Goal: Book appointment/travel/reservation

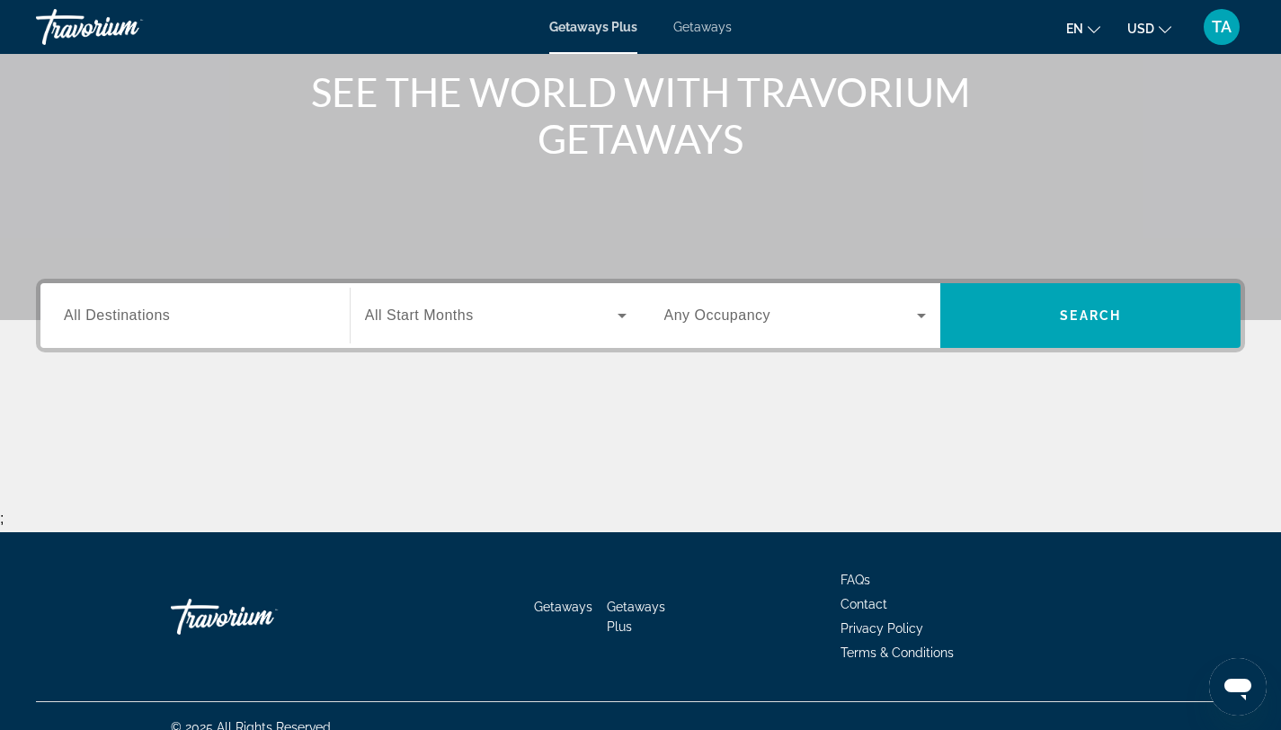
scroll to position [242, 0]
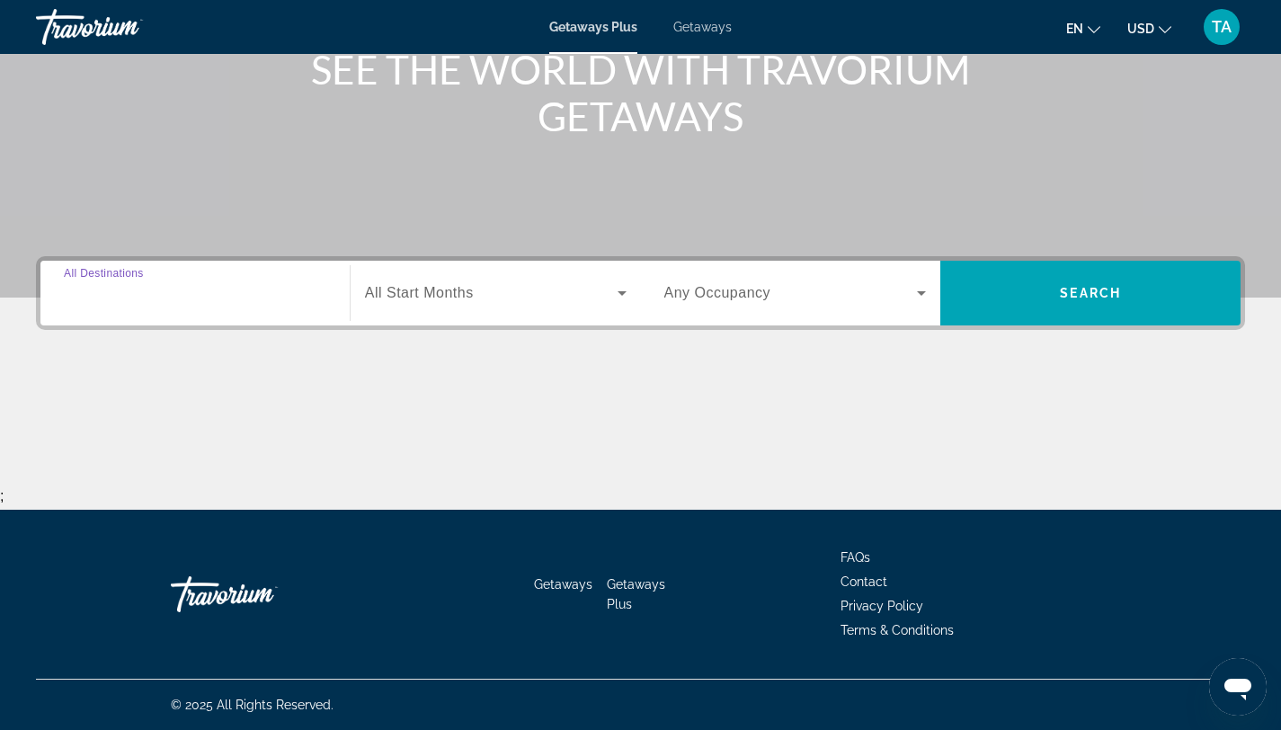
click at [276, 286] on input "Destination All Destinations" at bounding box center [195, 294] width 263 height 22
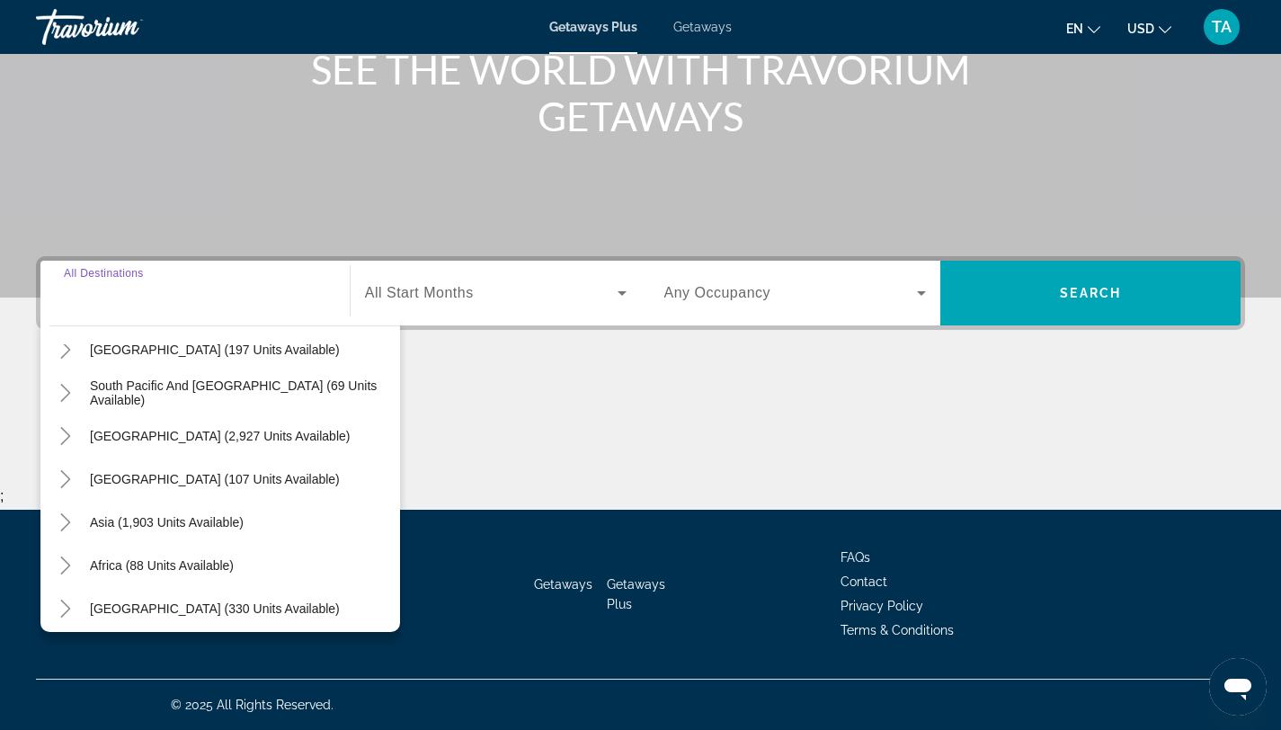
scroll to position [291, 0]
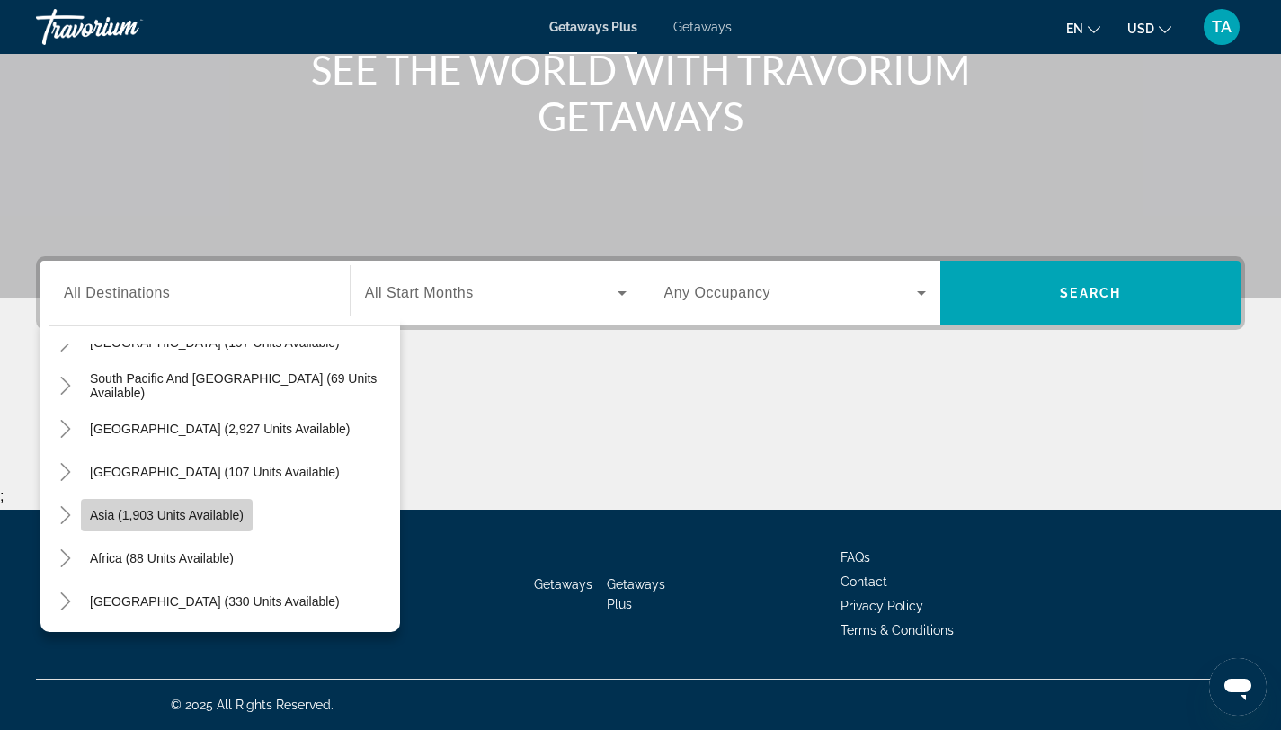
click at [190, 513] on span "Asia (1,903 units available)" at bounding box center [167, 515] width 154 height 14
type input "**********"
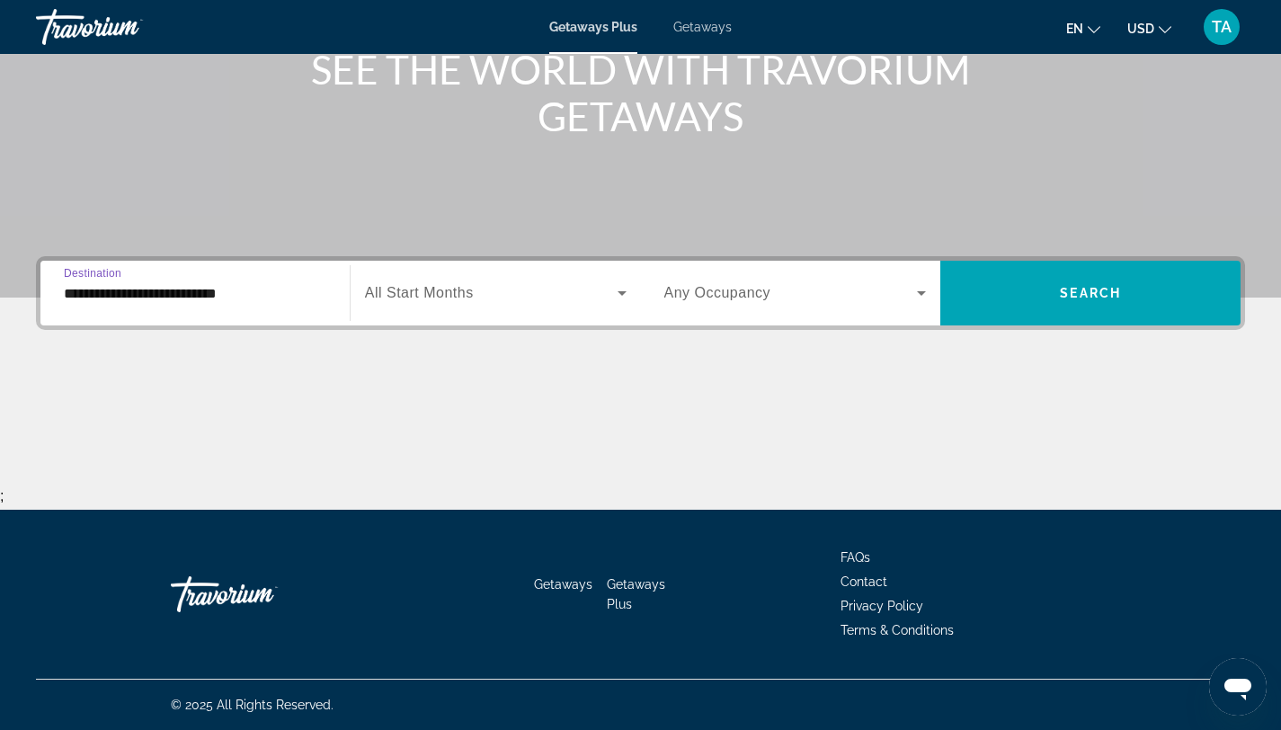
click at [610, 288] on span "Search widget" at bounding box center [491, 293] width 253 height 22
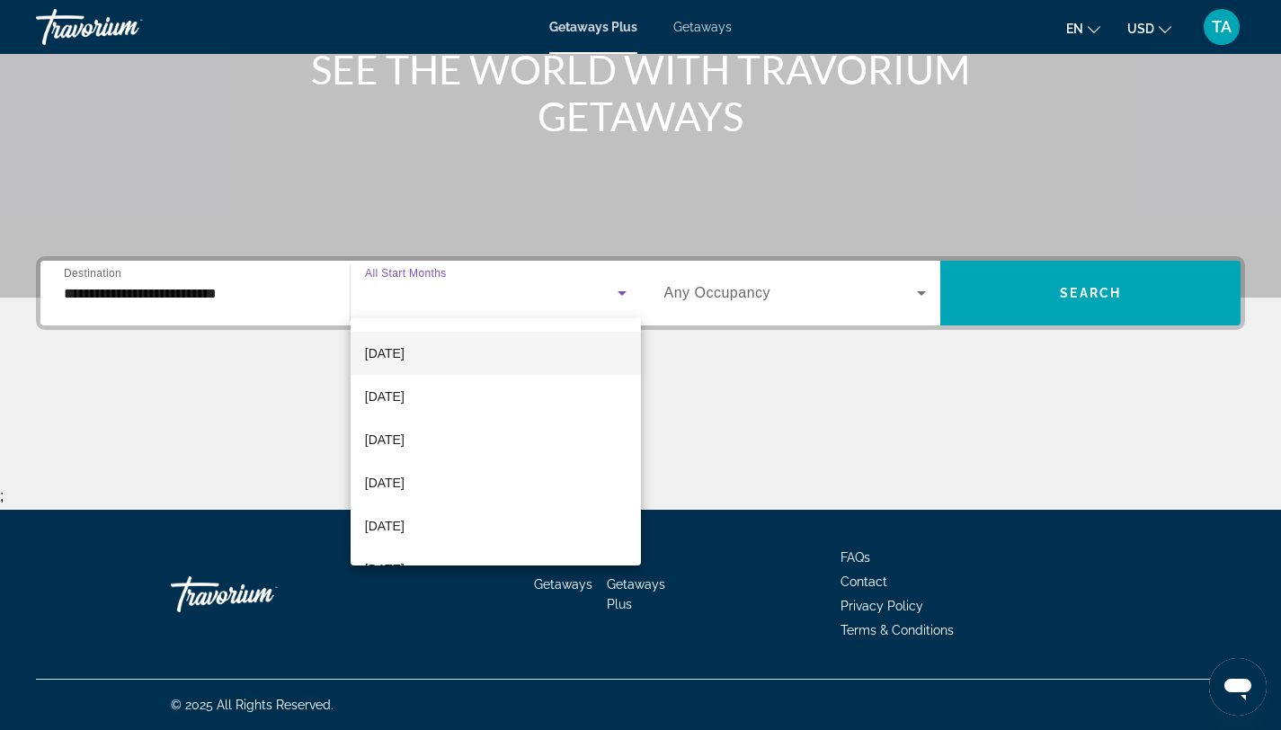
scroll to position [84, 0]
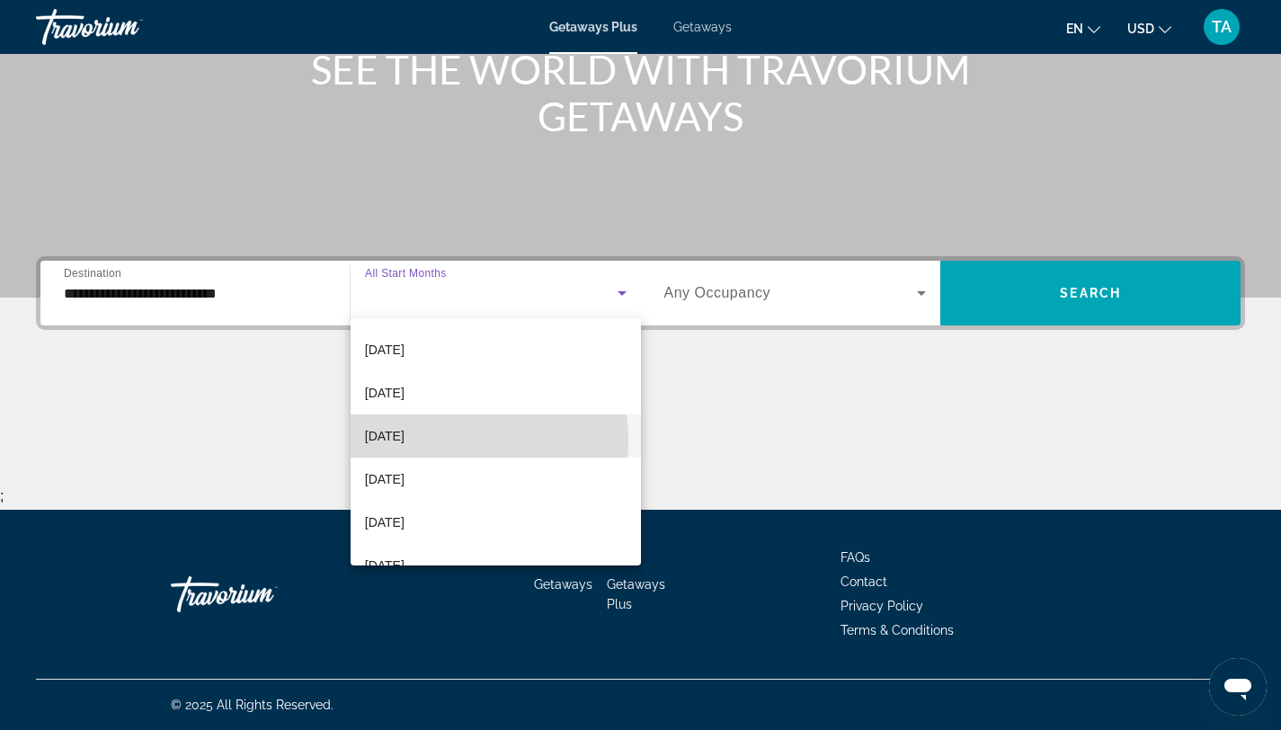
click at [405, 441] on span "[DATE]" at bounding box center [385, 436] width 40 height 22
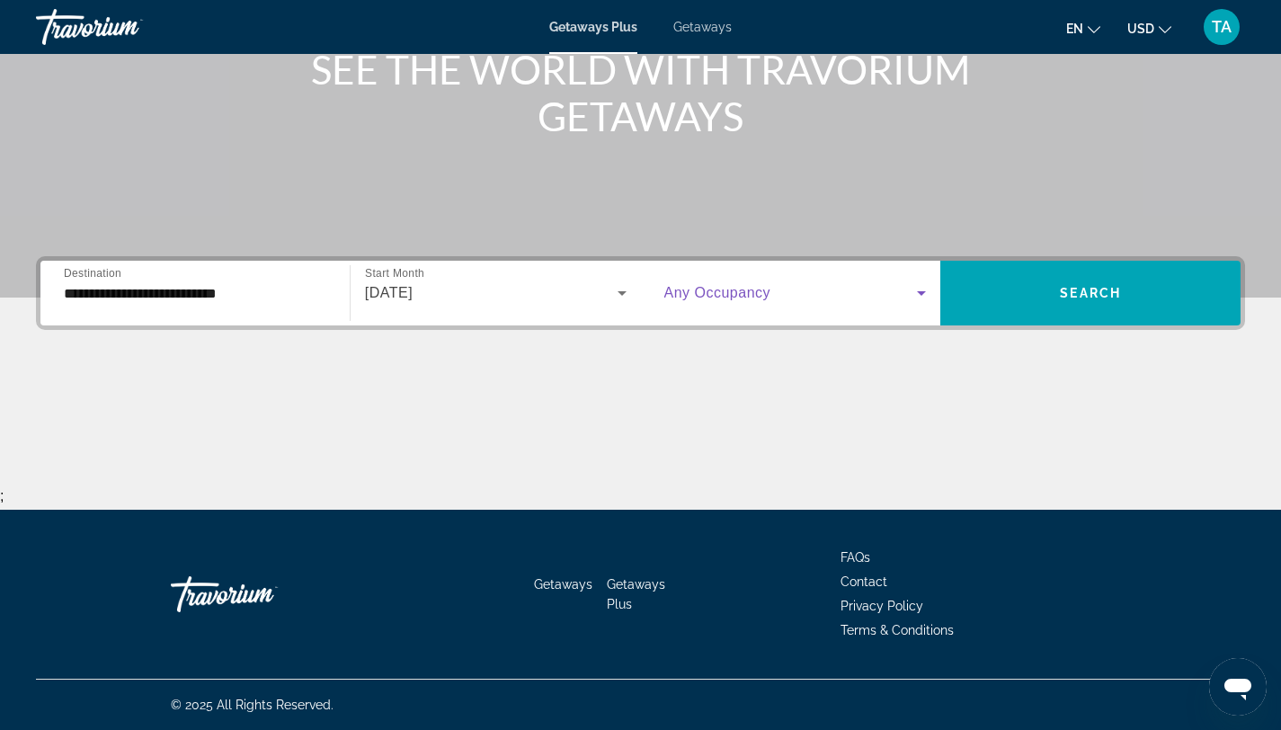
click at [923, 290] on icon "Search widget" at bounding box center [922, 293] width 22 height 22
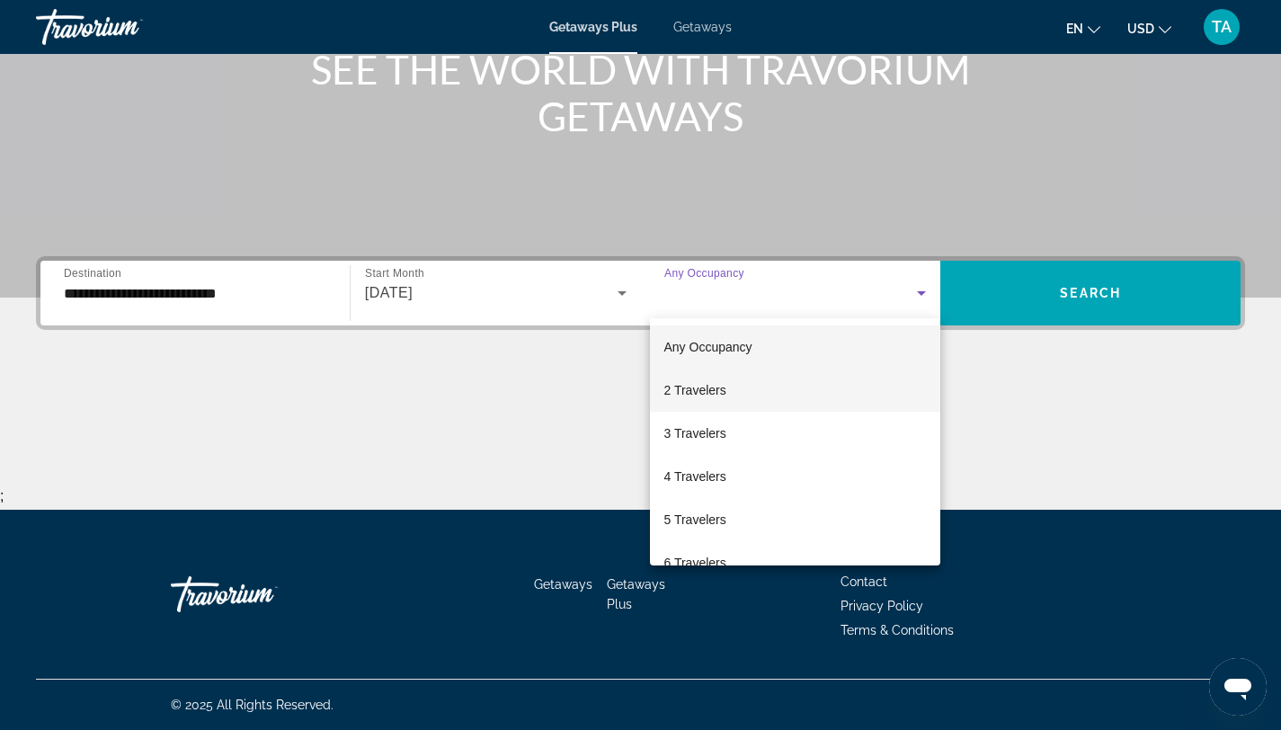
click at [750, 386] on mat-option "2 Travelers" at bounding box center [795, 390] width 291 height 43
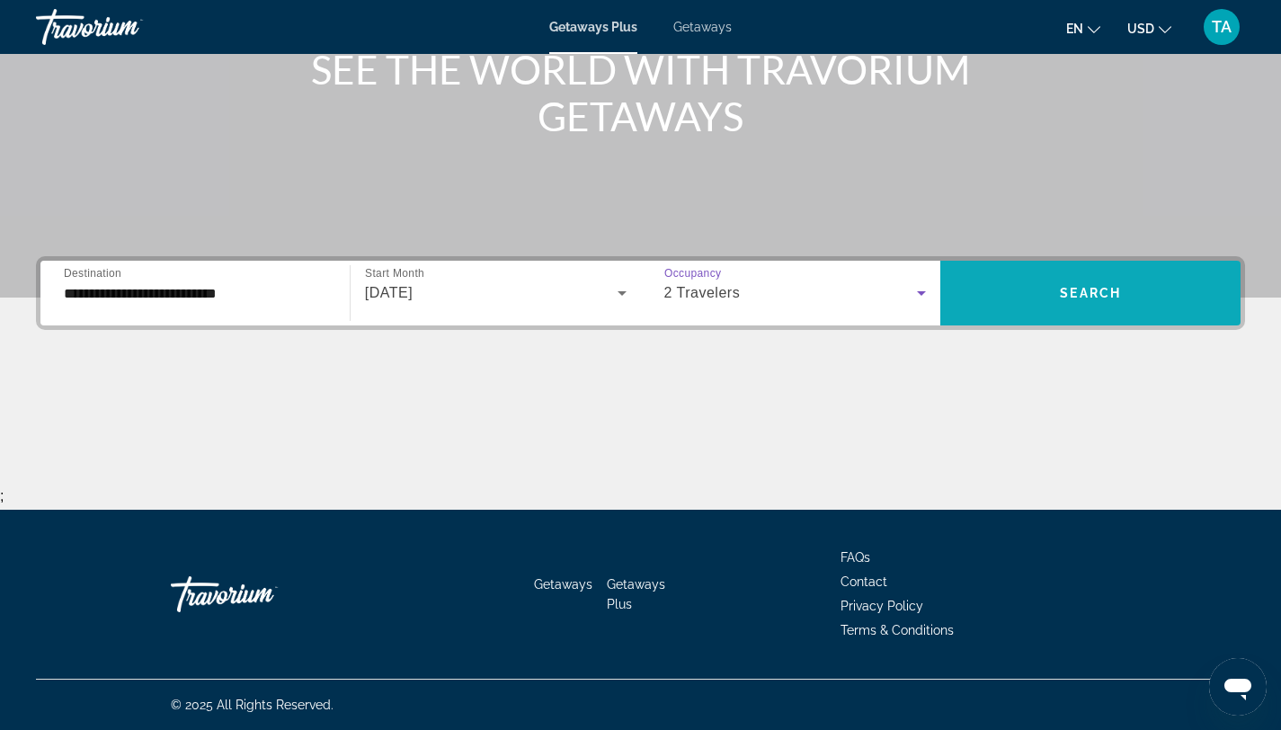
click at [1057, 292] on span "Search widget" at bounding box center [1091, 293] width 300 height 43
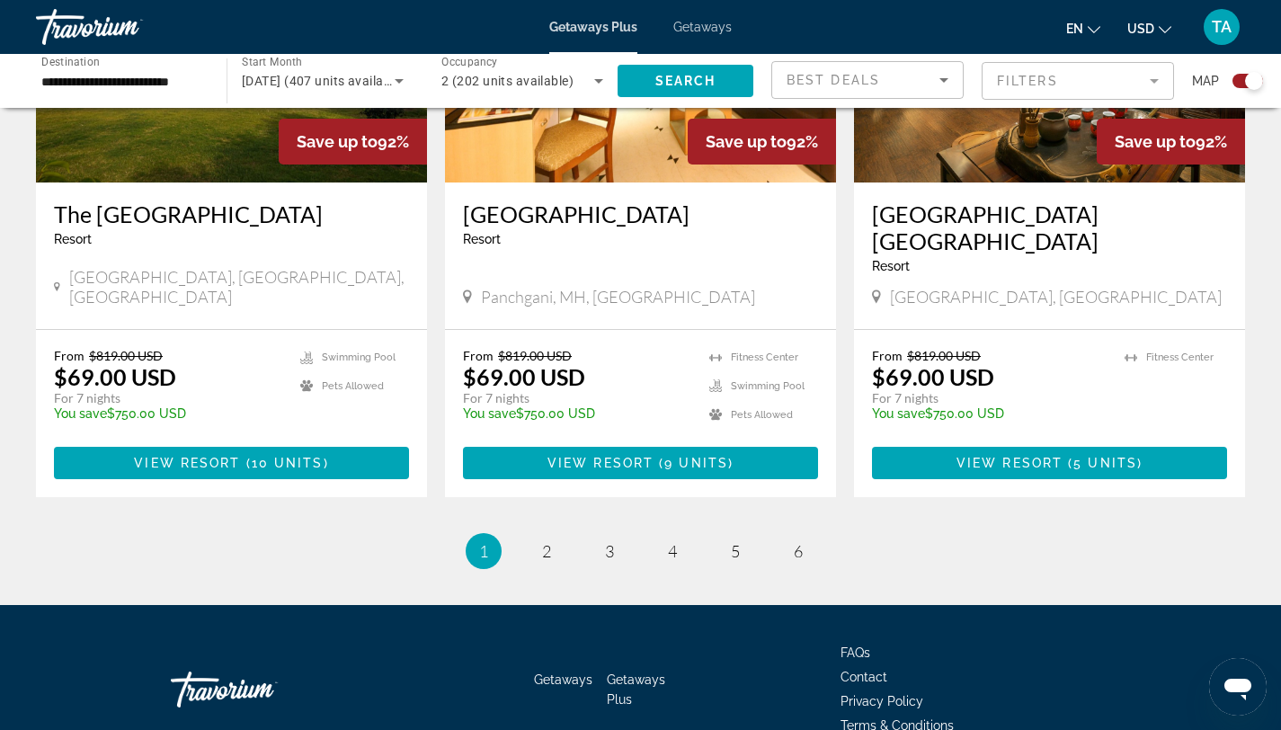
scroll to position [2784, 0]
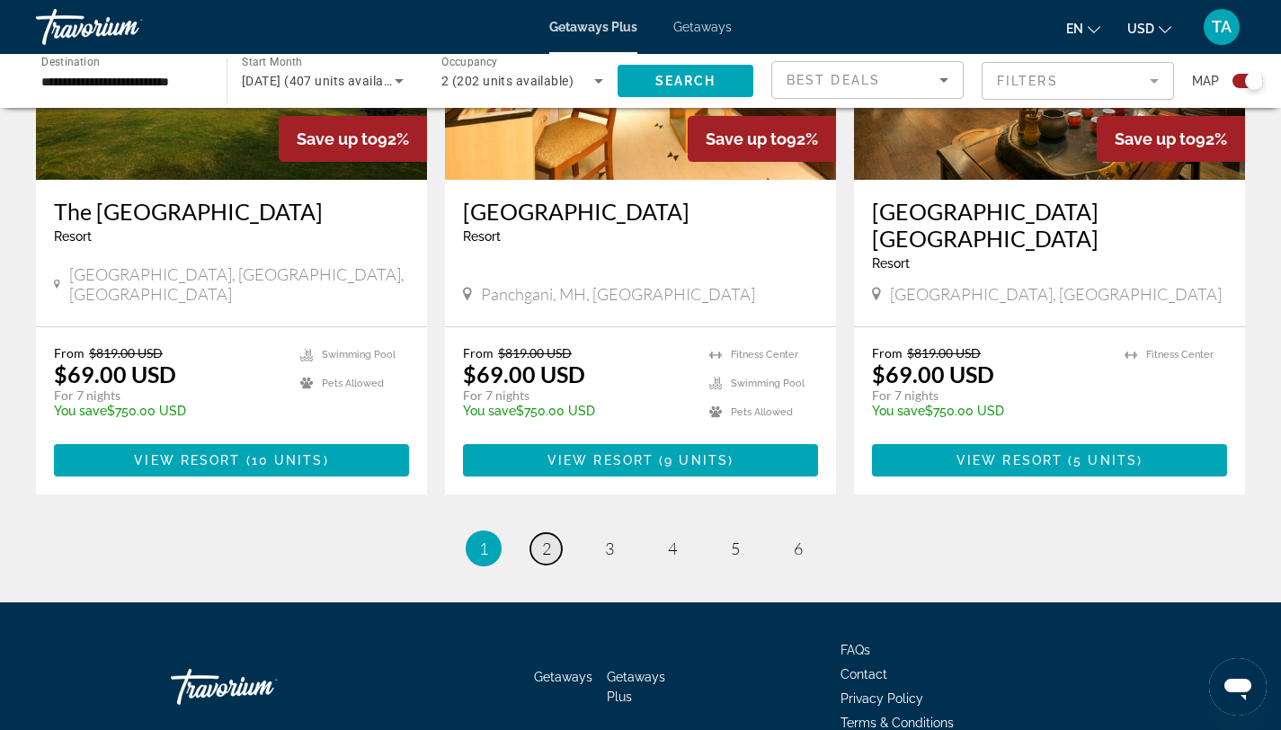
click at [550, 539] on span "2" at bounding box center [546, 549] width 9 height 20
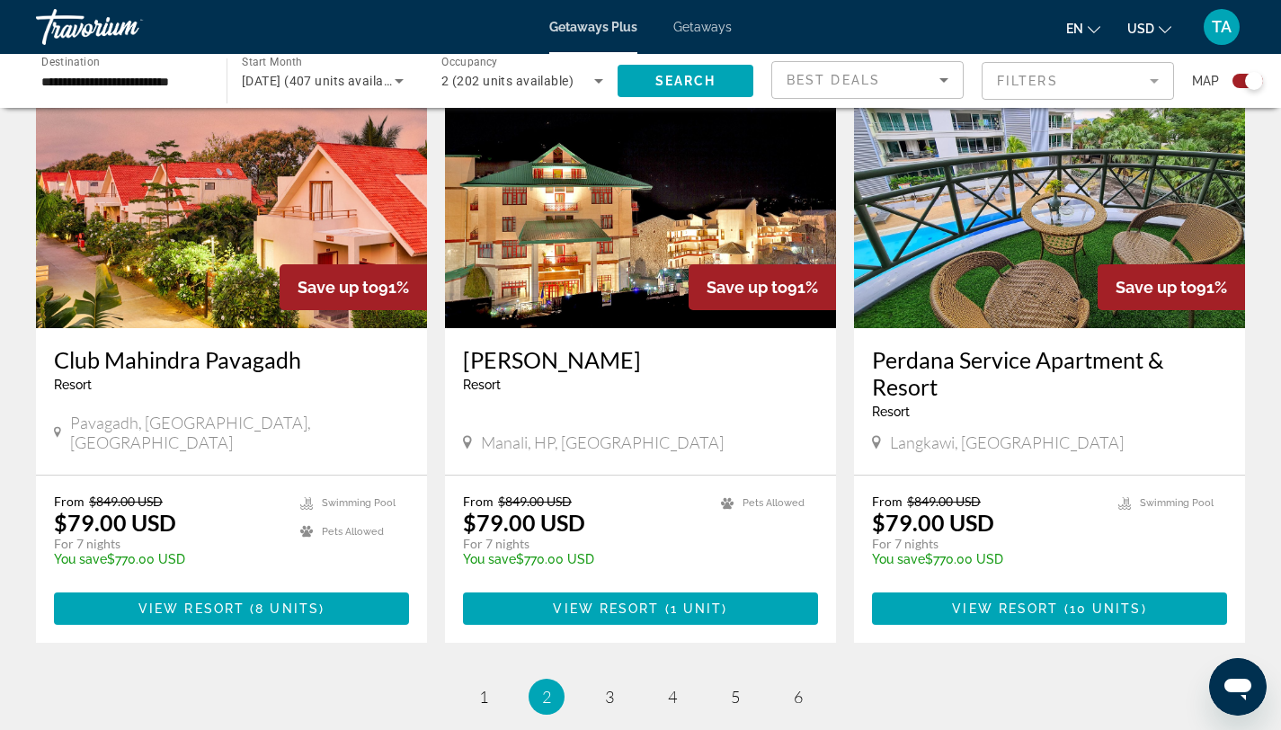
scroll to position [2640, 0]
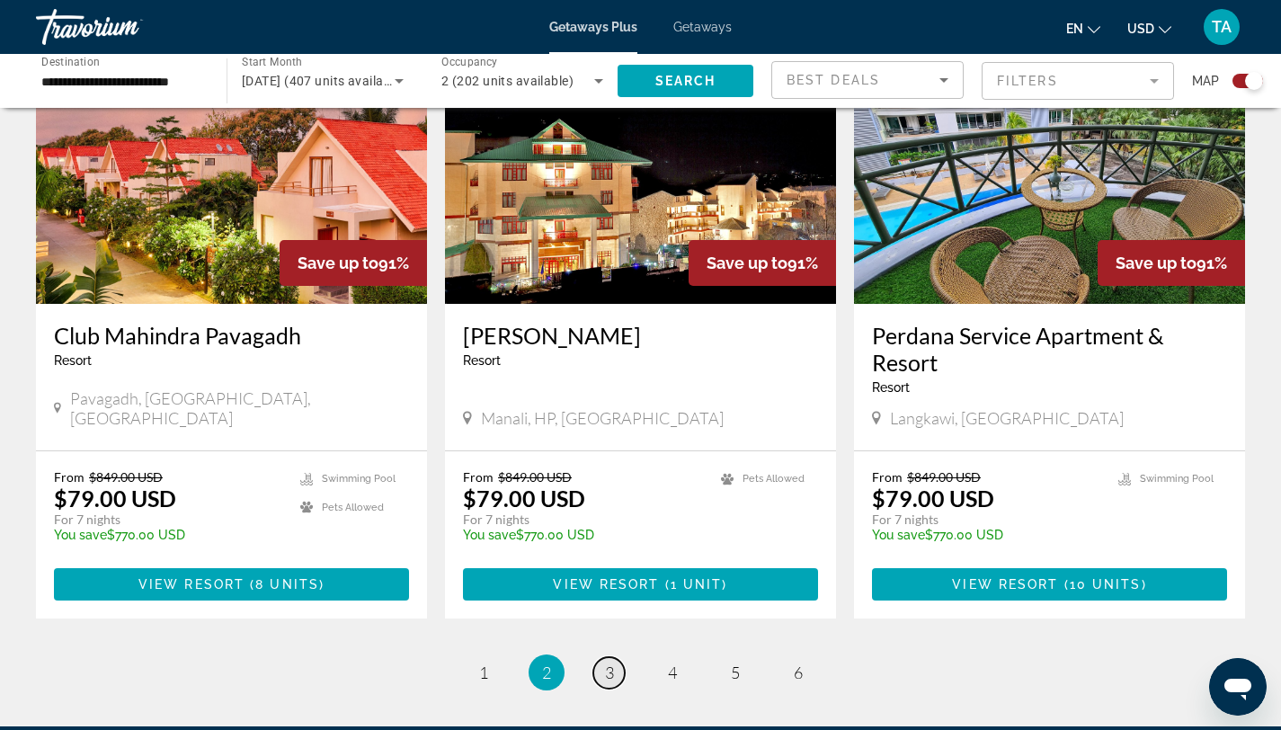
click at [602, 657] on link "page 3" at bounding box center [608, 672] width 31 height 31
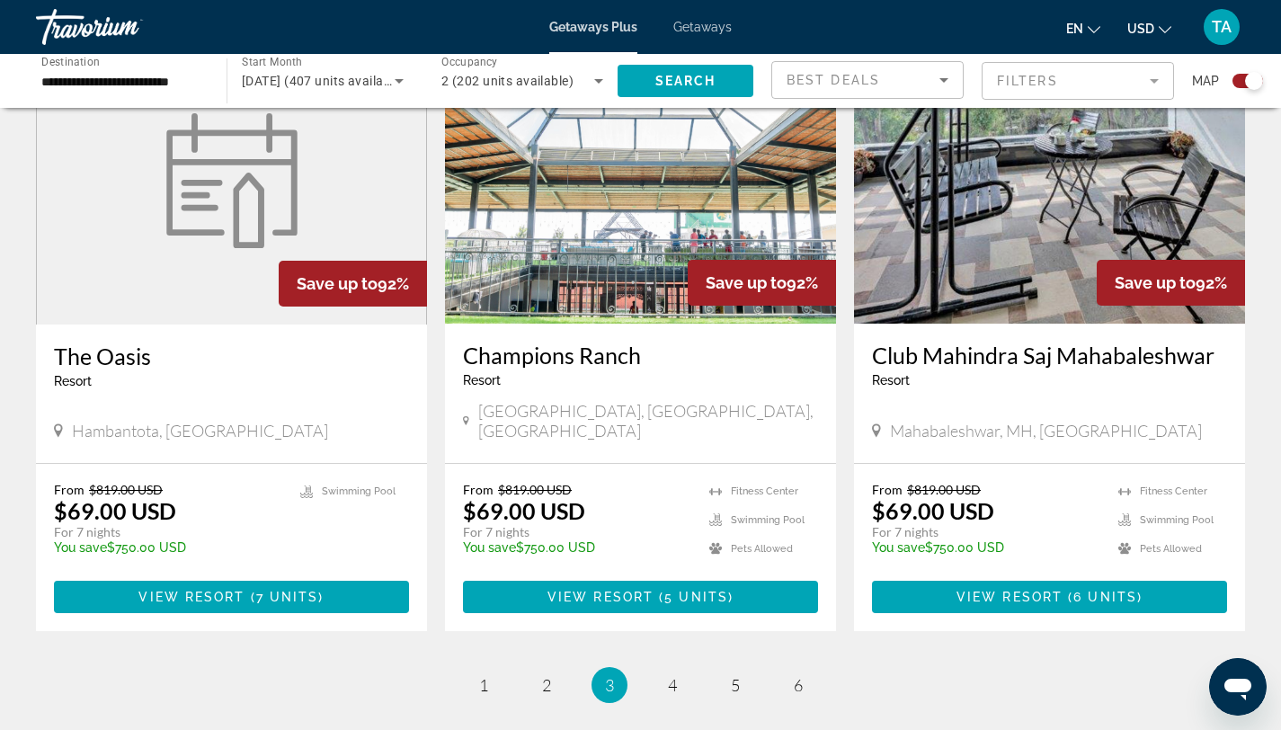
scroll to position [2679, 0]
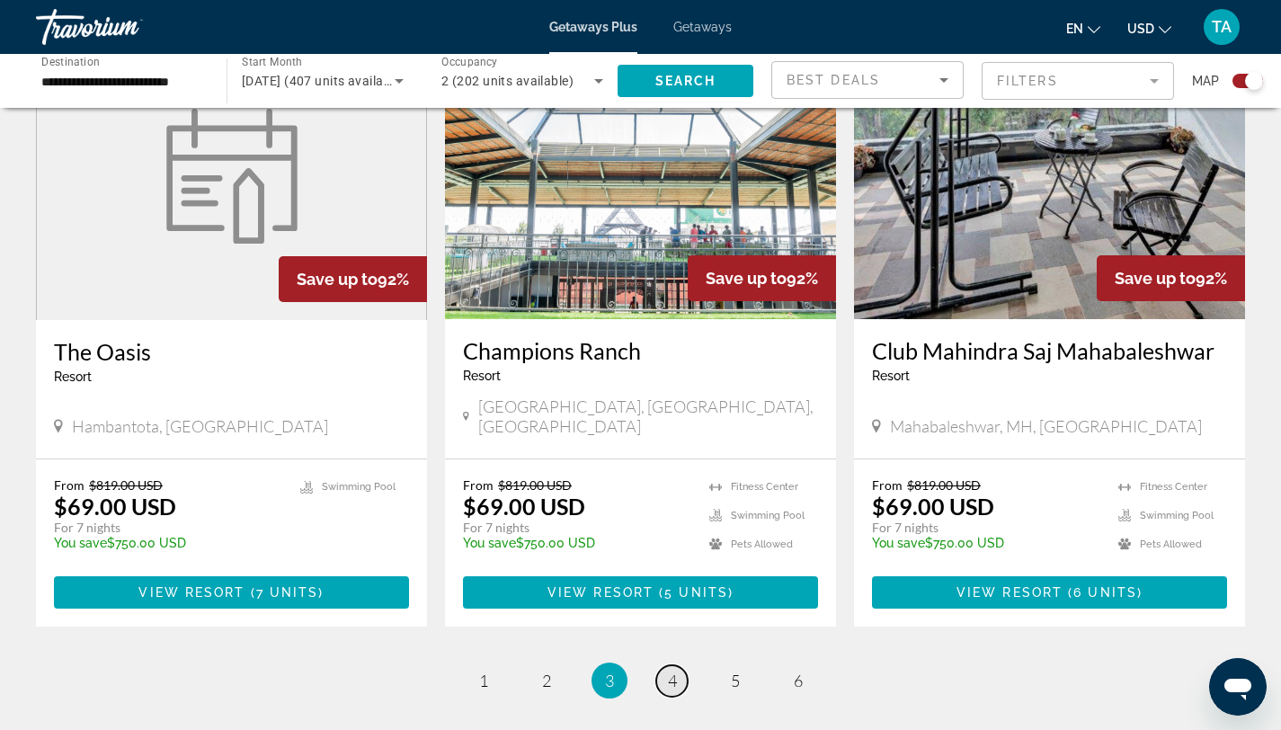
click at [670, 671] on span "4" at bounding box center [672, 681] width 9 height 20
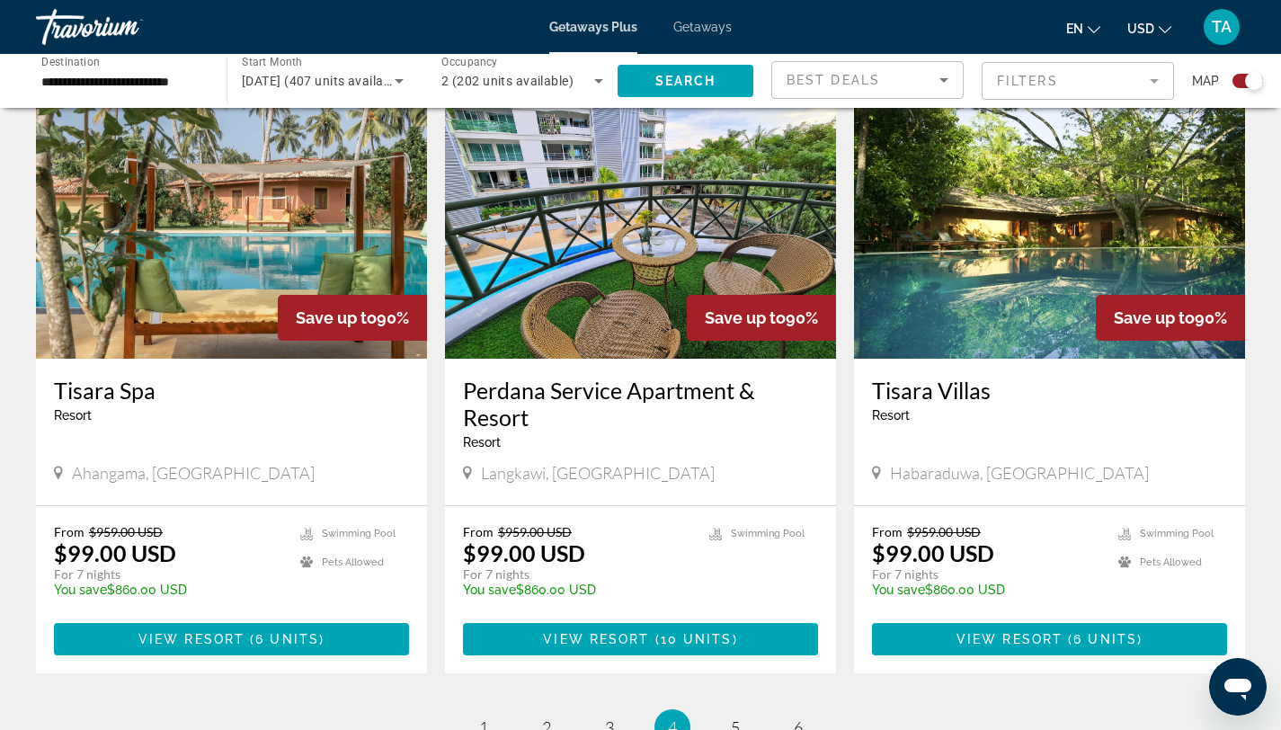
scroll to position [2581, 0]
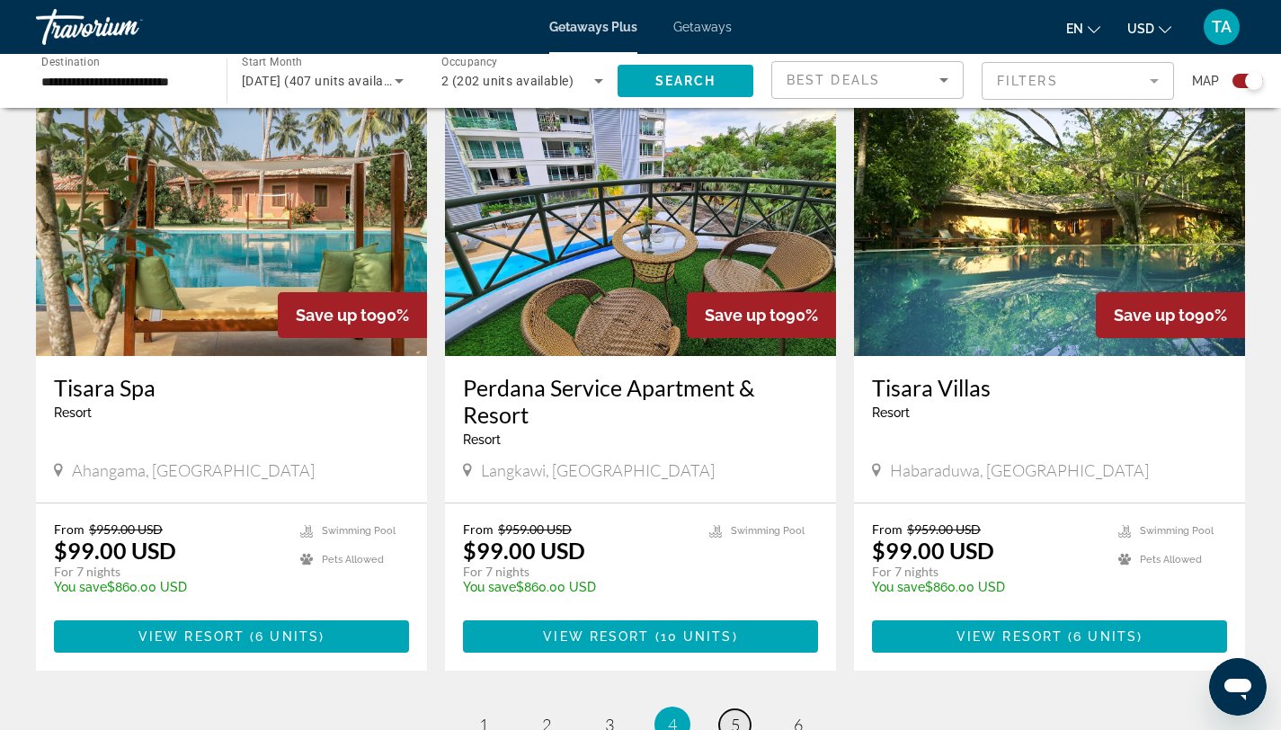
click at [735, 715] on span "5" at bounding box center [735, 725] width 9 height 20
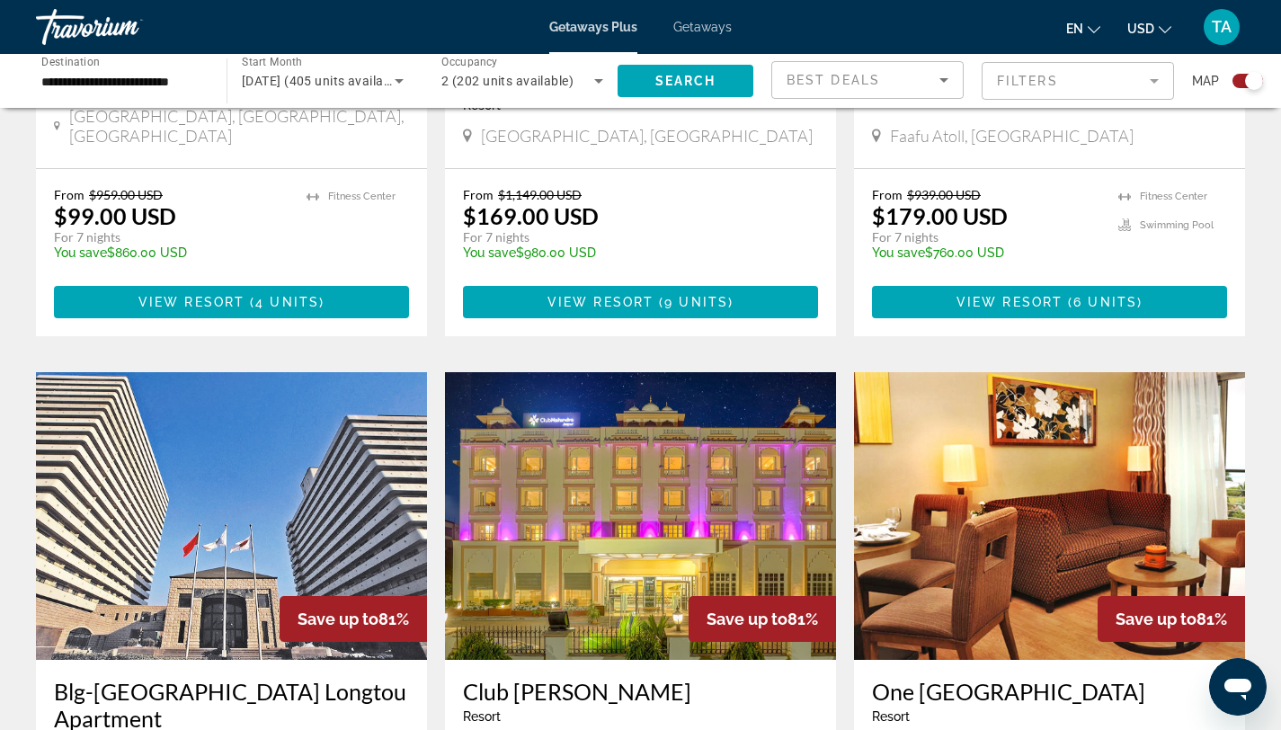
scroll to position [999, 0]
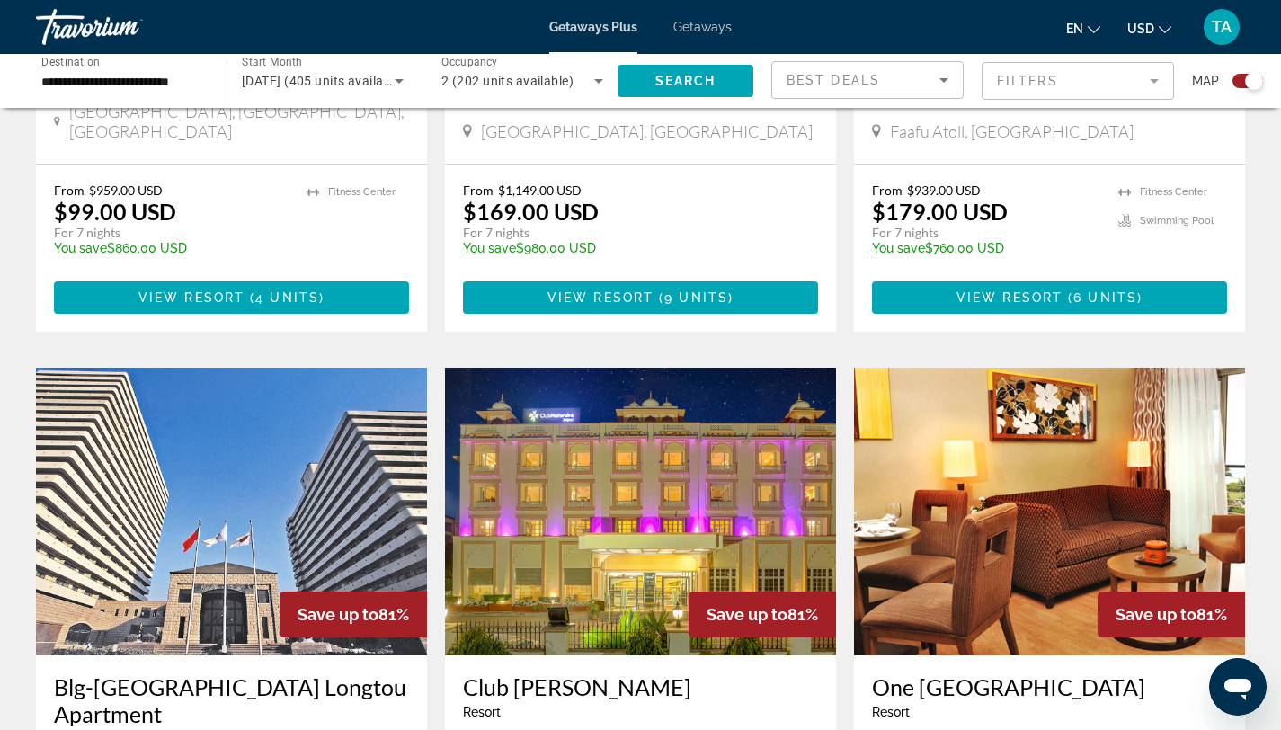
click at [160, 75] on input "**********" at bounding box center [122, 82] width 162 height 22
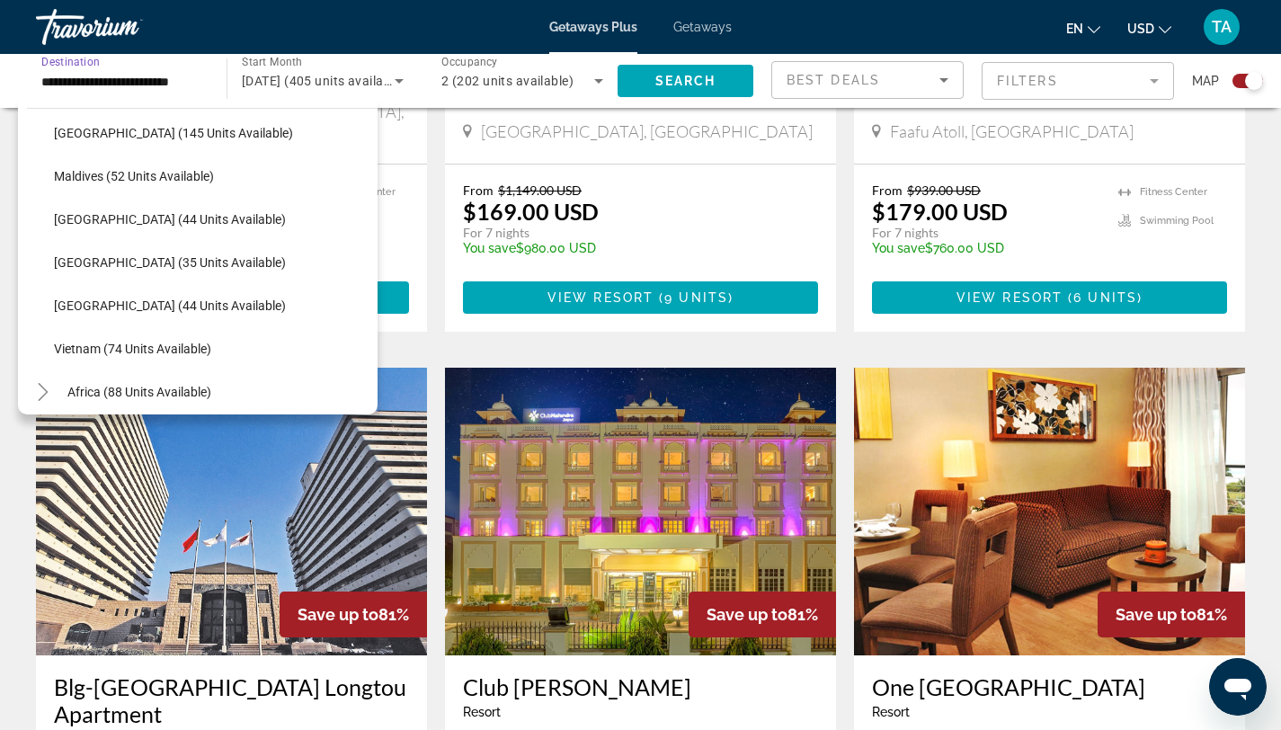
scroll to position [704, 0]
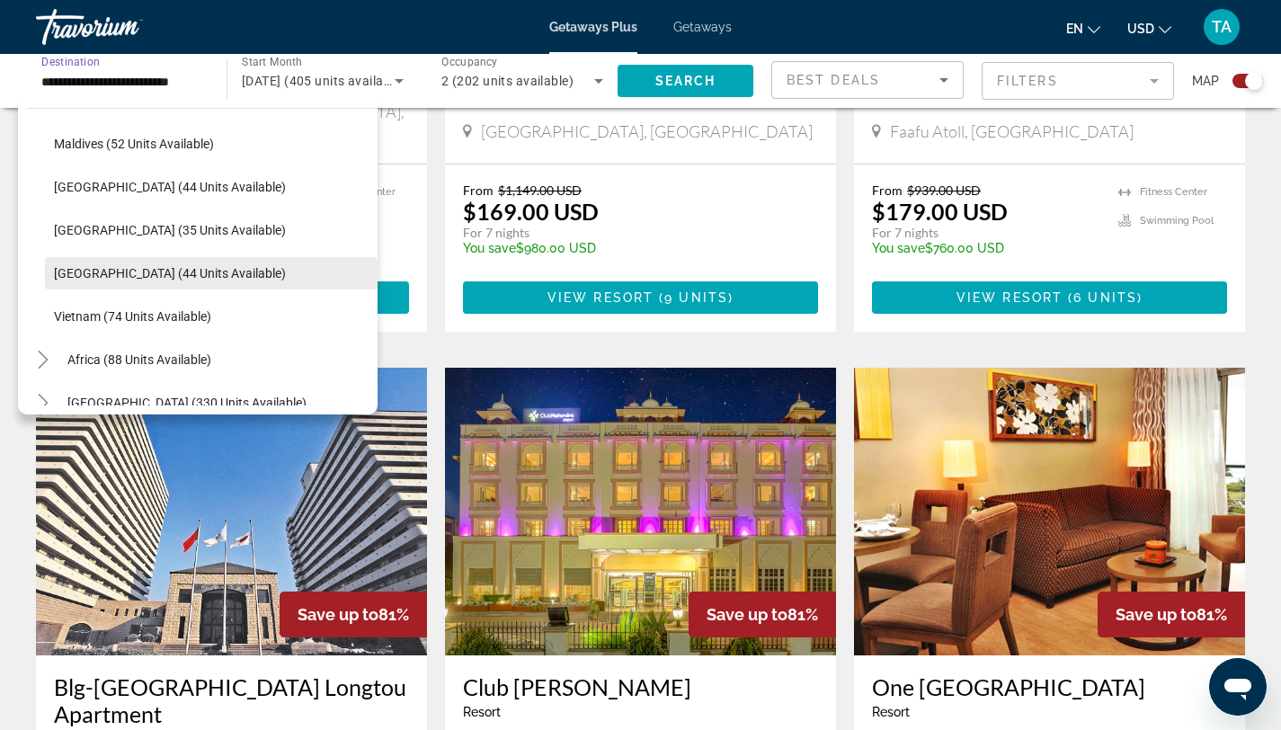
click at [154, 268] on span "[GEOGRAPHIC_DATA] (44 units available)" at bounding box center [170, 273] width 232 height 14
type input "**********"
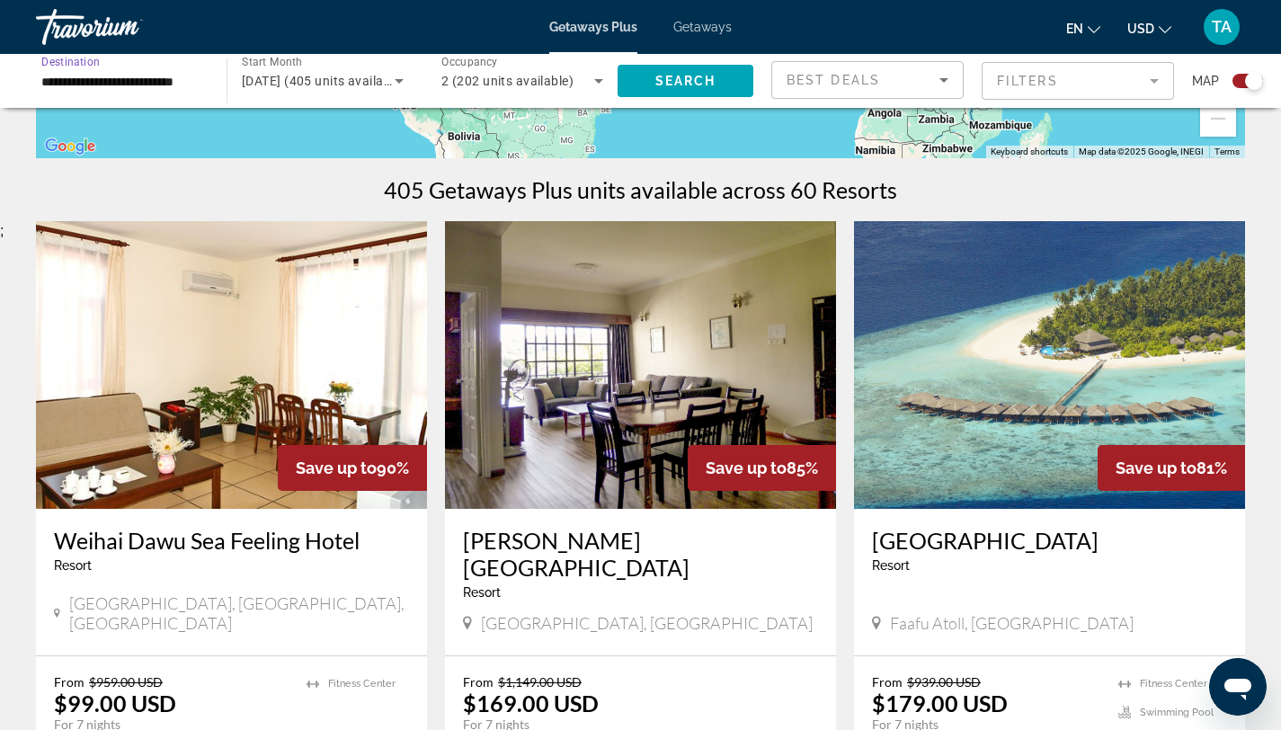
scroll to position [0, 0]
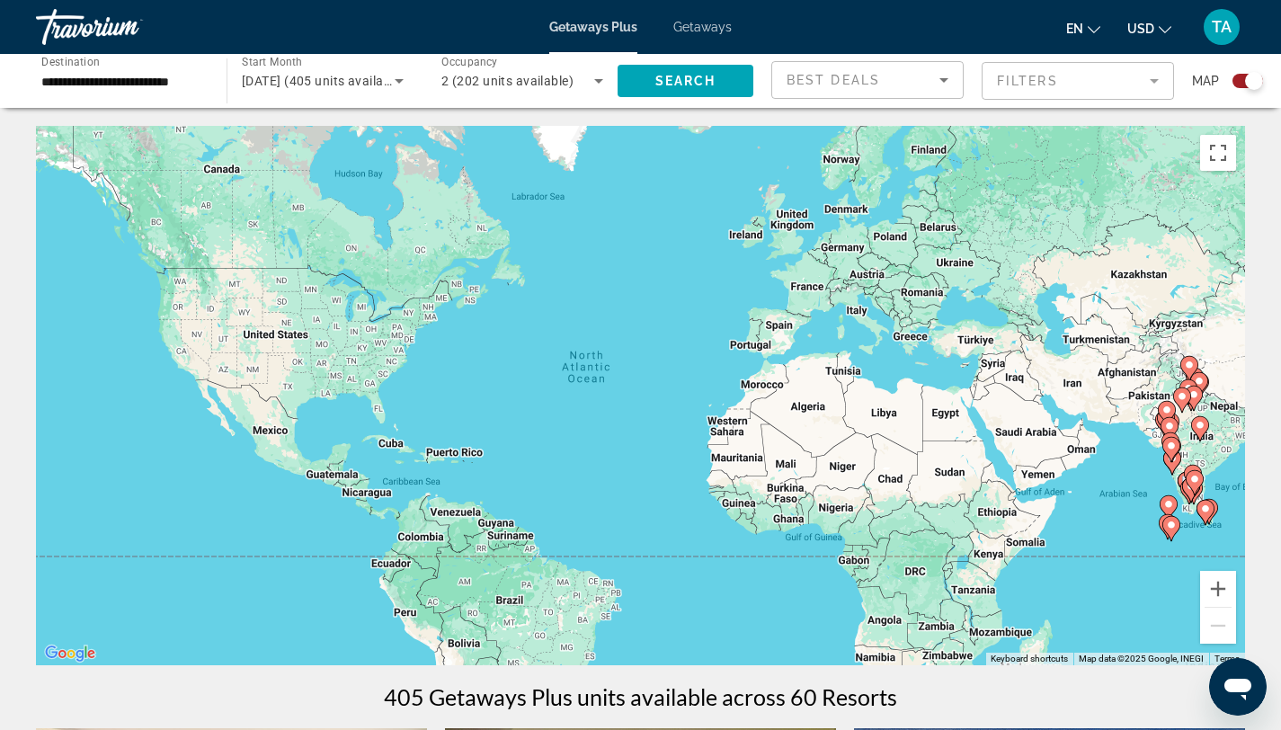
click at [165, 97] on div "**********" at bounding box center [122, 81] width 162 height 51
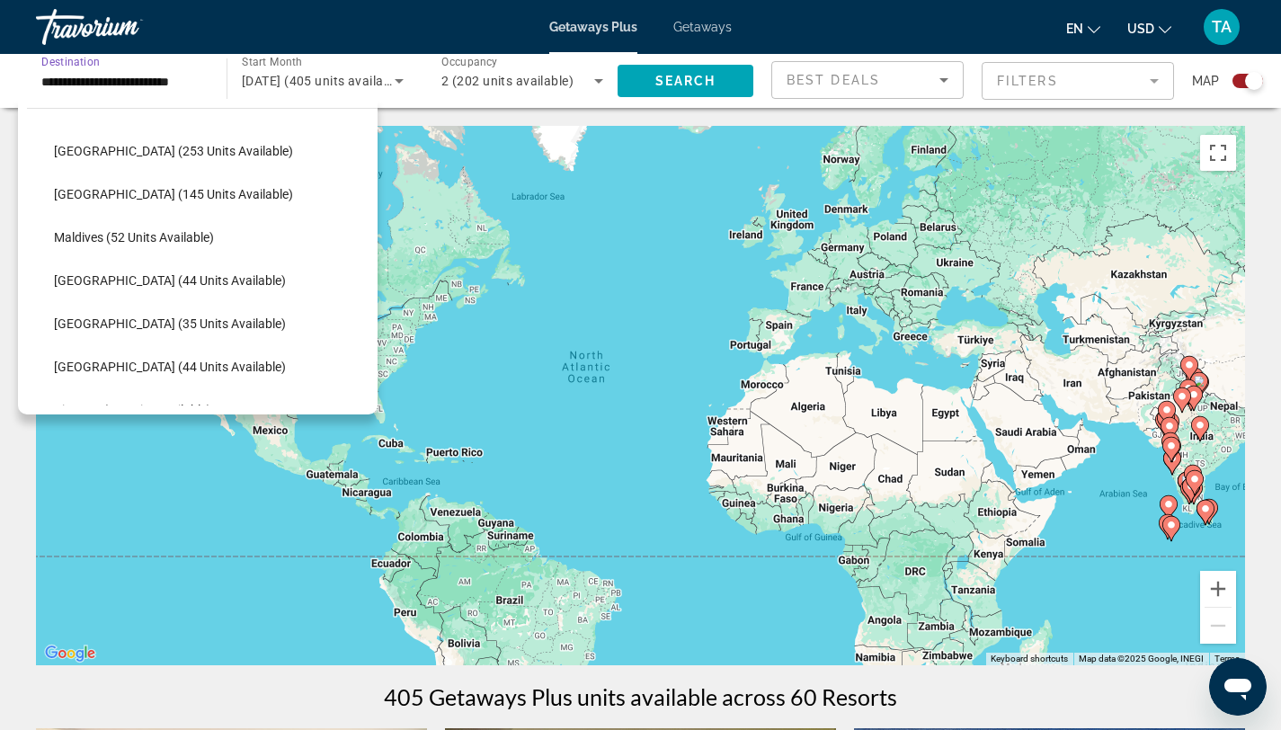
scroll to position [619, 0]
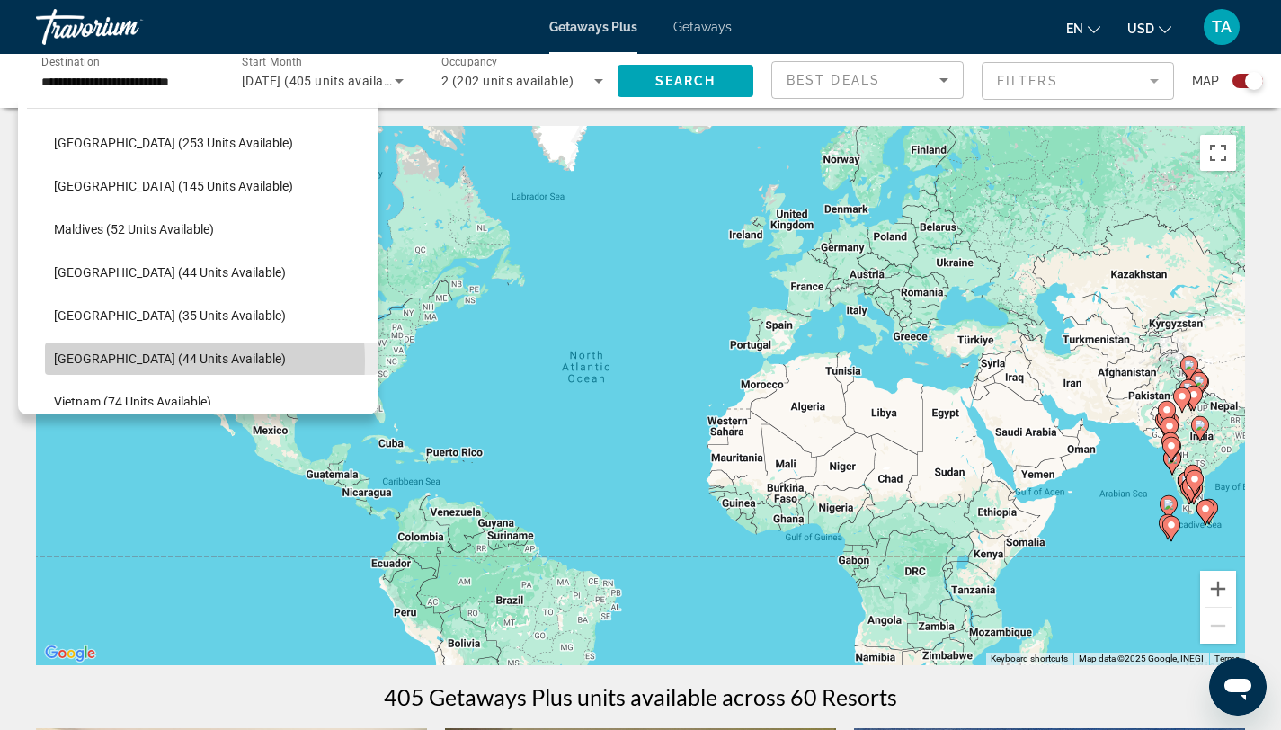
click at [134, 361] on span "[GEOGRAPHIC_DATA] (44 units available)" at bounding box center [170, 359] width 232 height 14
type input "**********"
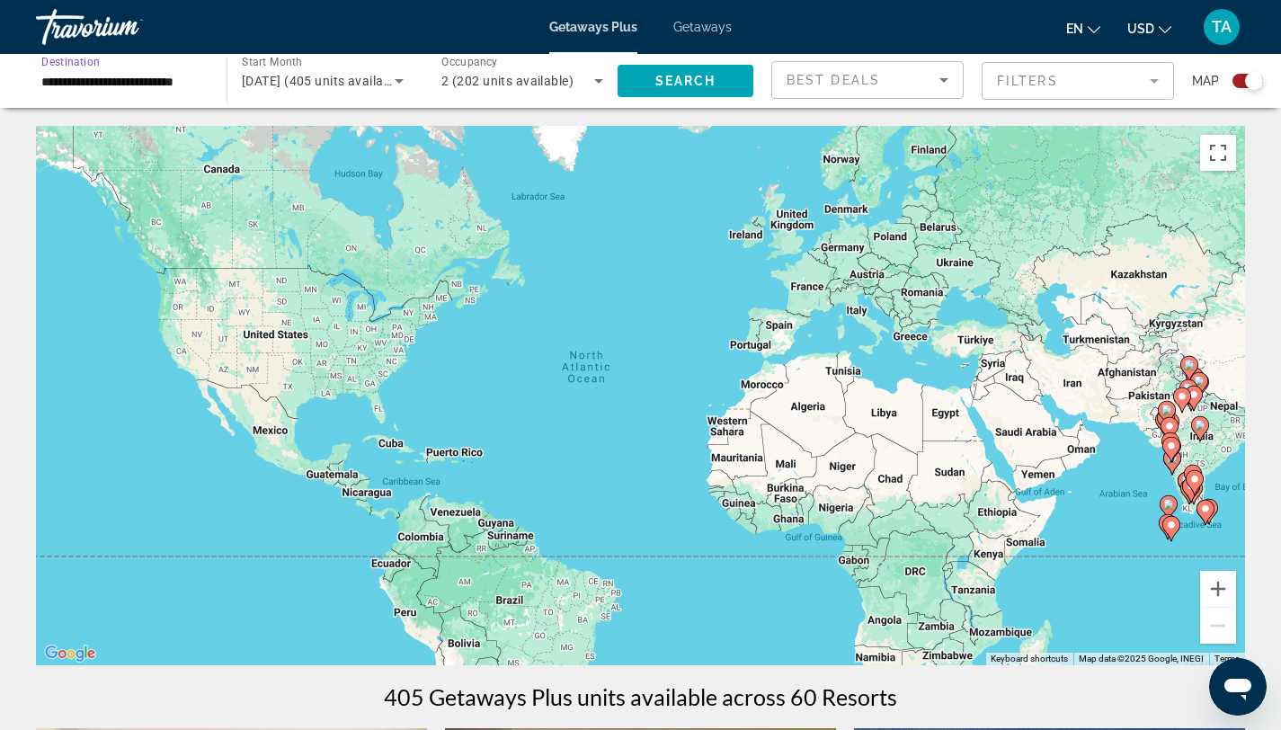
click at [599, 79] on icon "Search widget" at bounding box center [598, 81] width 9 height 4
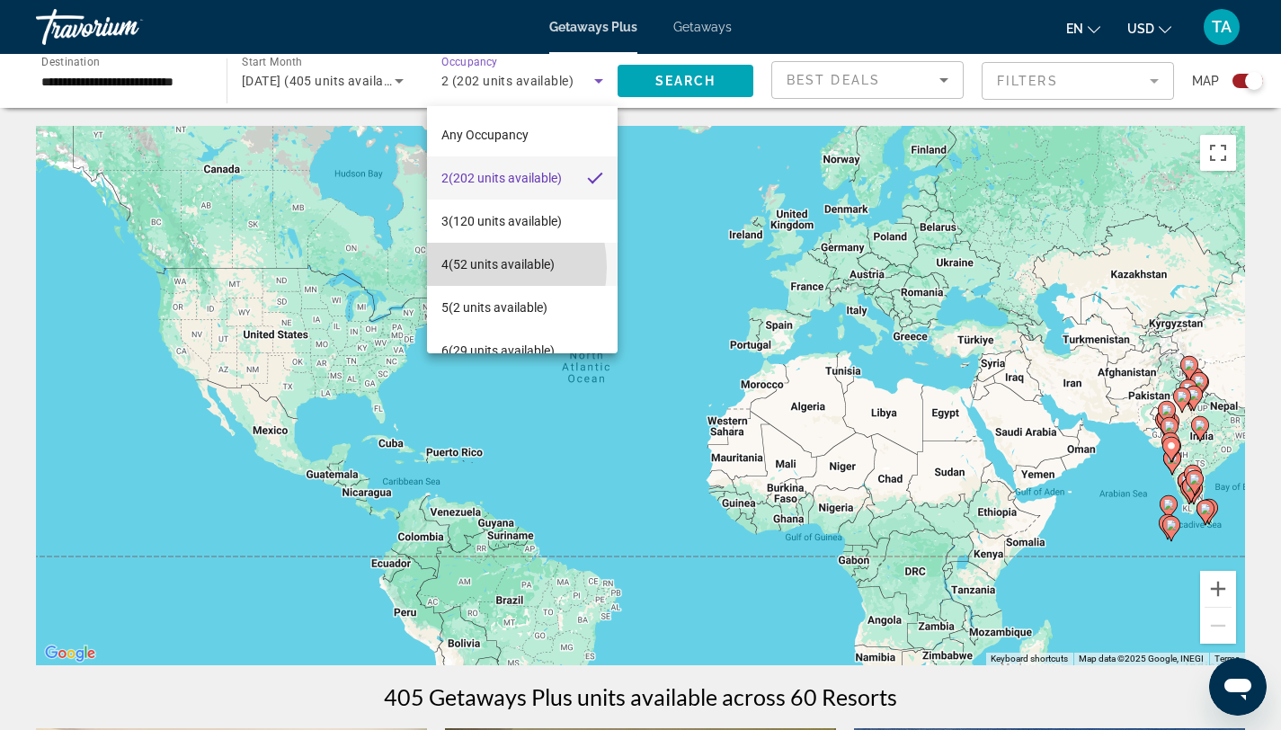
click at [477, 267] on span "4 (52 units available)" at bounding box center [497, 265] width 113 height 22
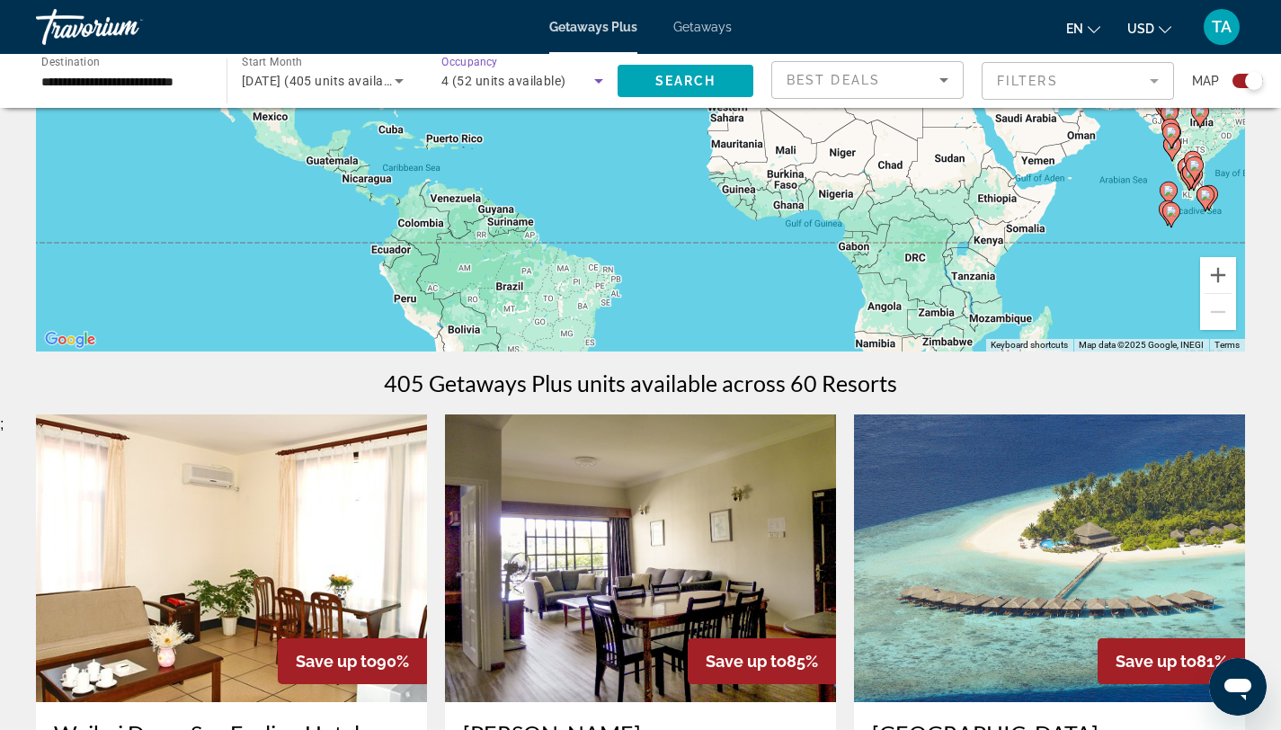
scroll to position [0, 0]
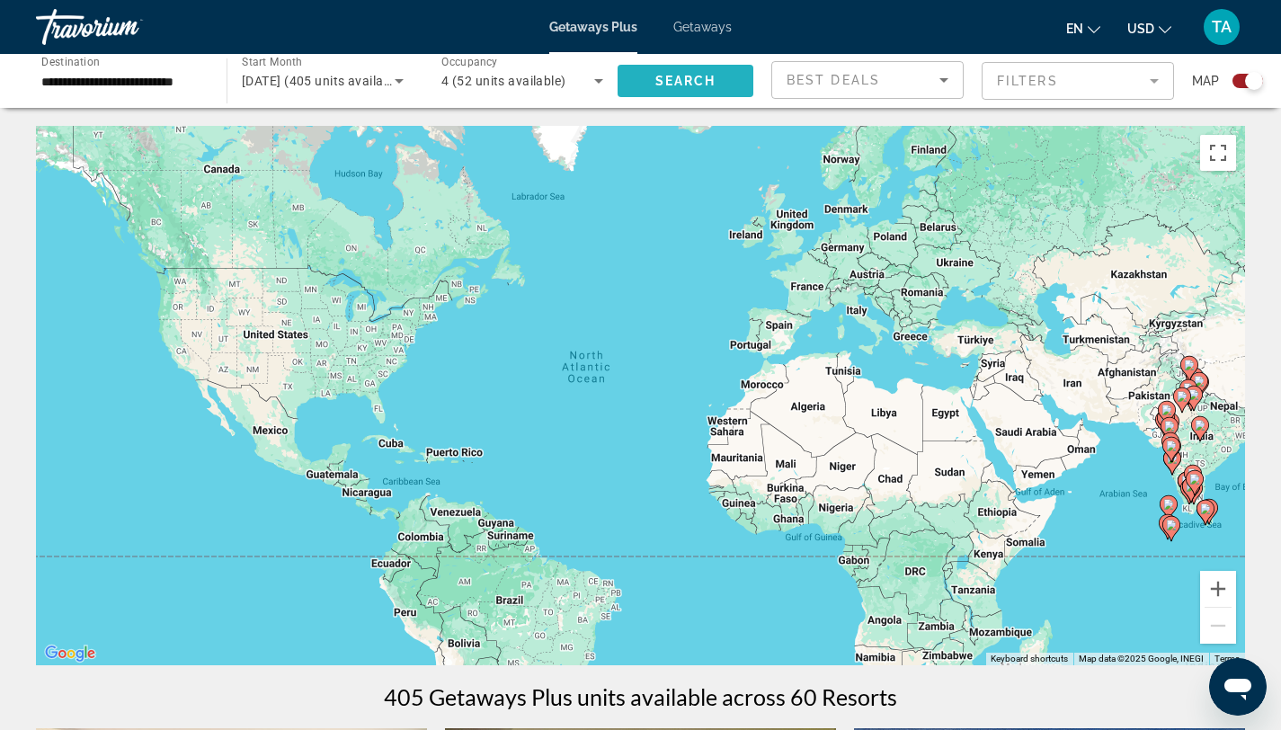
click at [706, 85] on span "Search" at bounding box center [685, 81] width 61 height 14
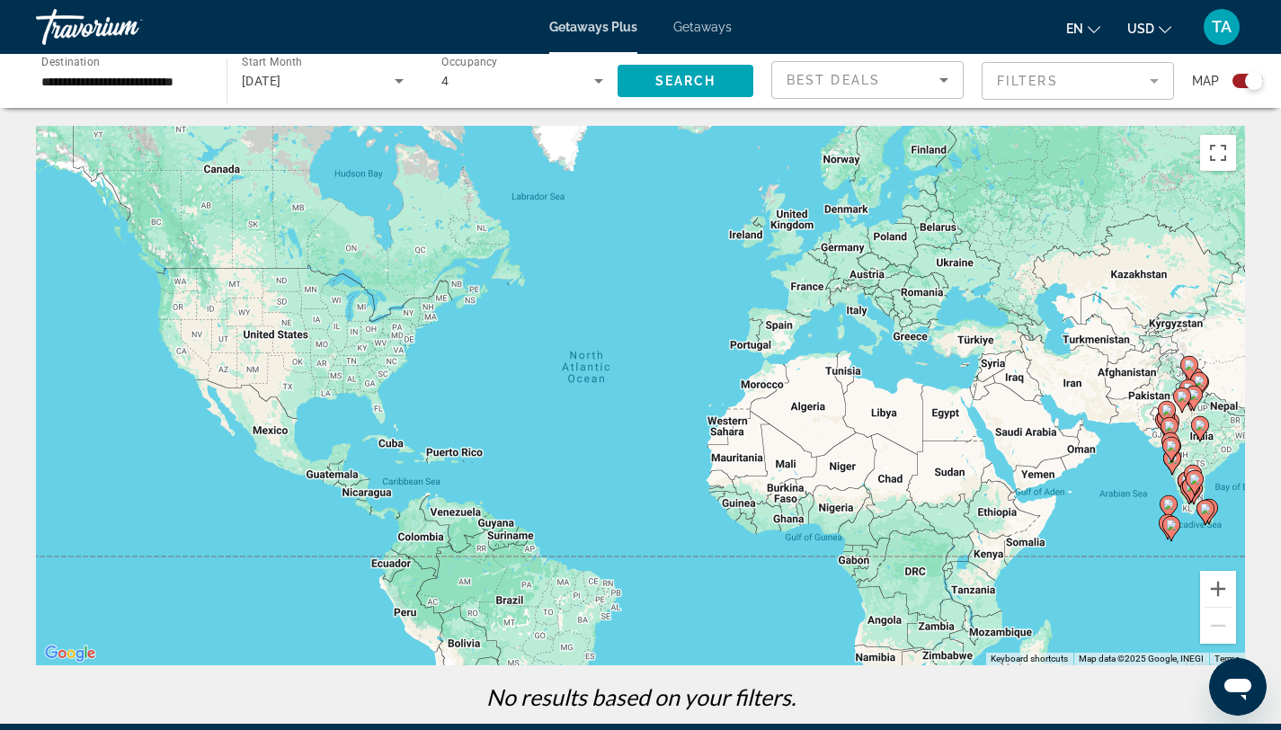
click at [397, 76] on icon "Search widget" at bounding box center [399, 81] width 22 height 22
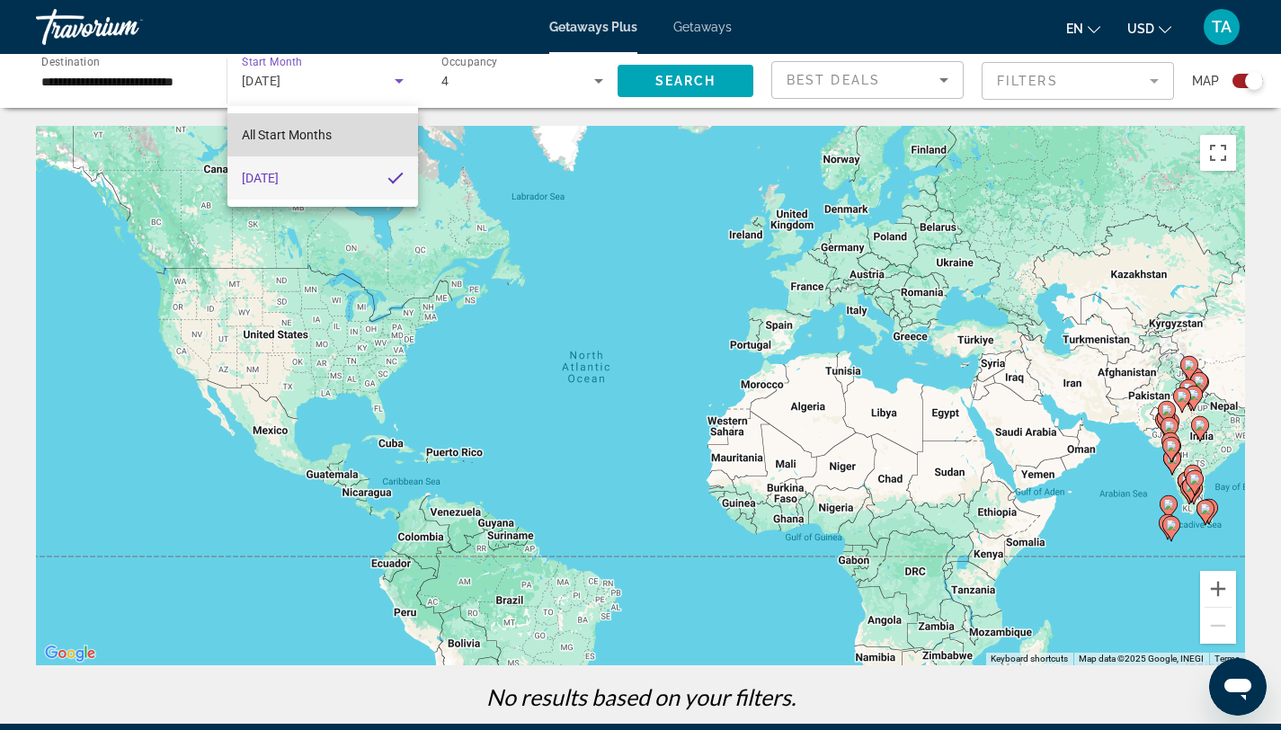
click at [344, 139] on mat-option "All Start Months" at bounding box center [322, 134] width 191 height 43
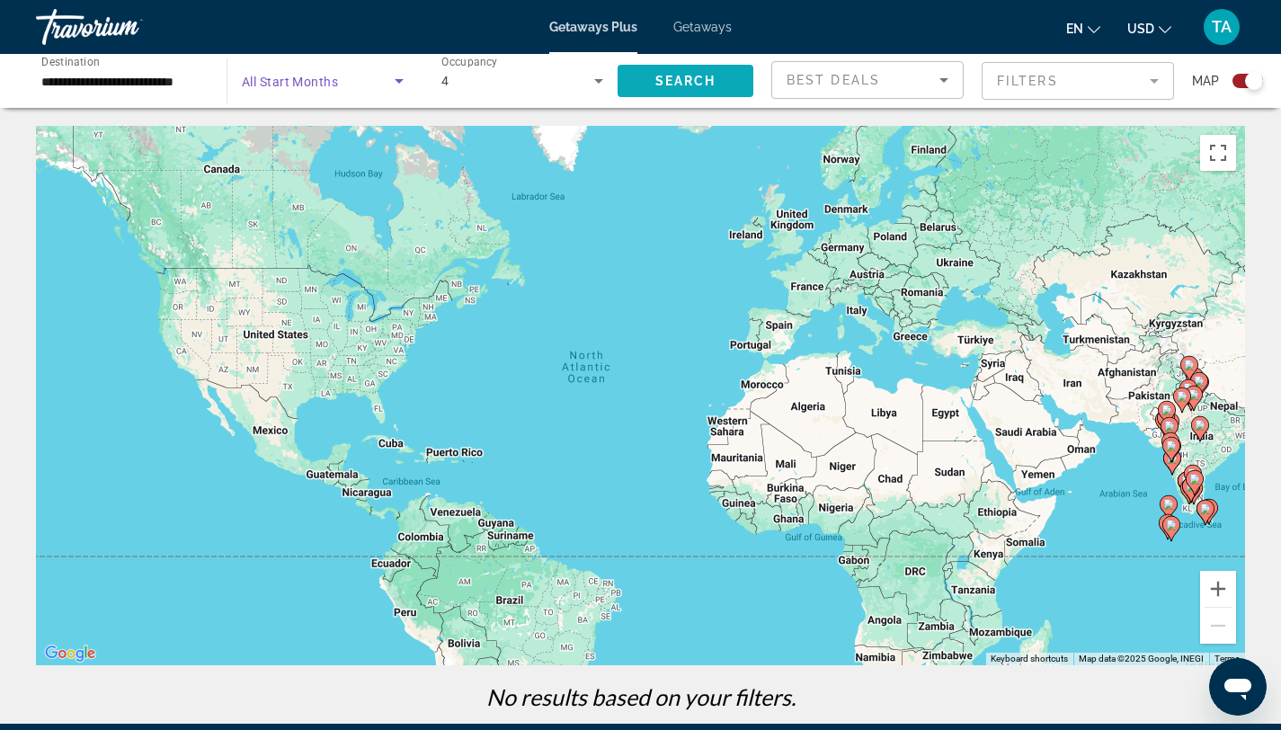
click at [691, 77] on span "Search" at bounding box center [685, 81] width 61 height 14
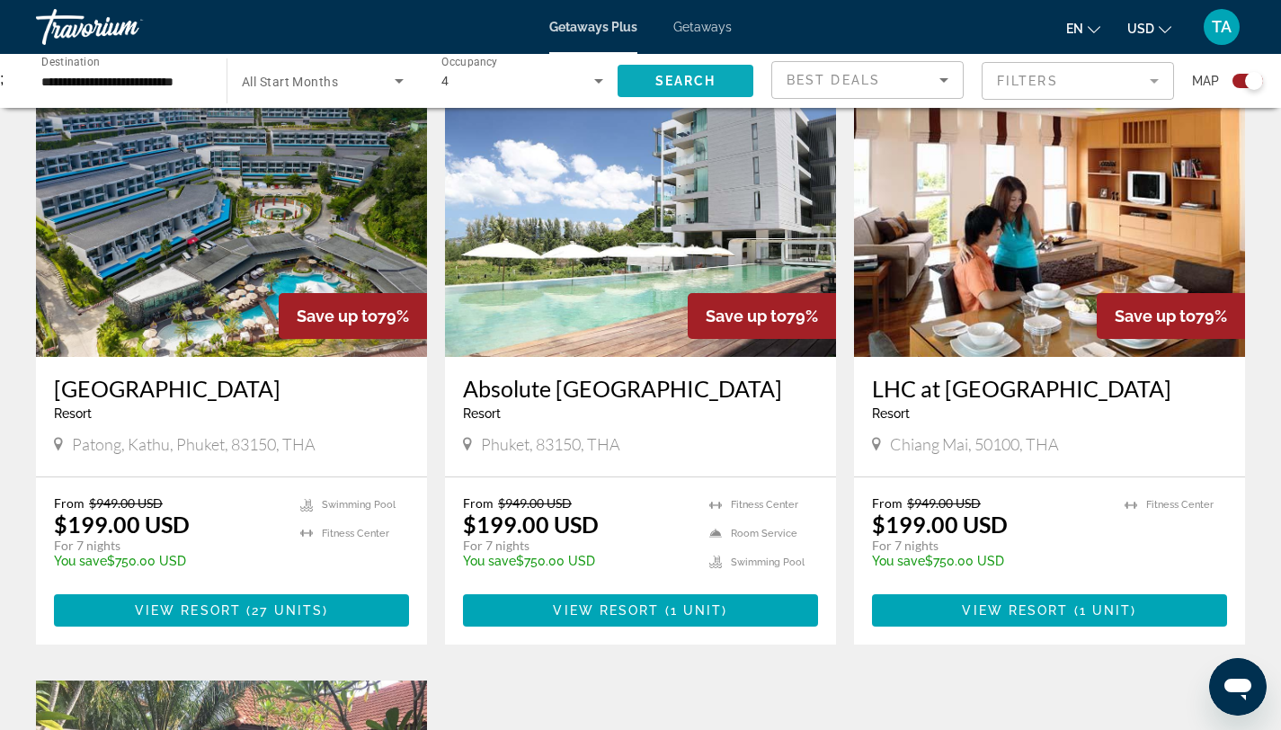
scroll to position [654, 0]
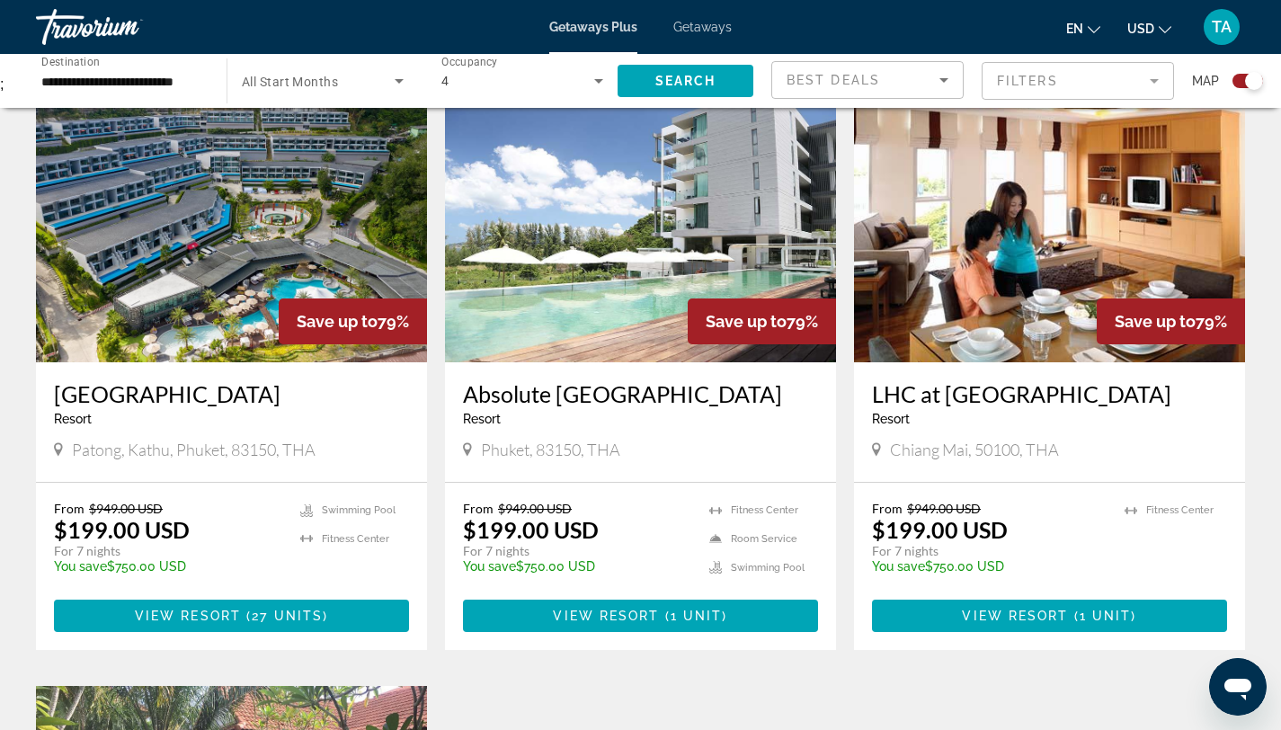
click at [558, 222] on img "Main content" at bounding box center [640, 219] width 391 height 288
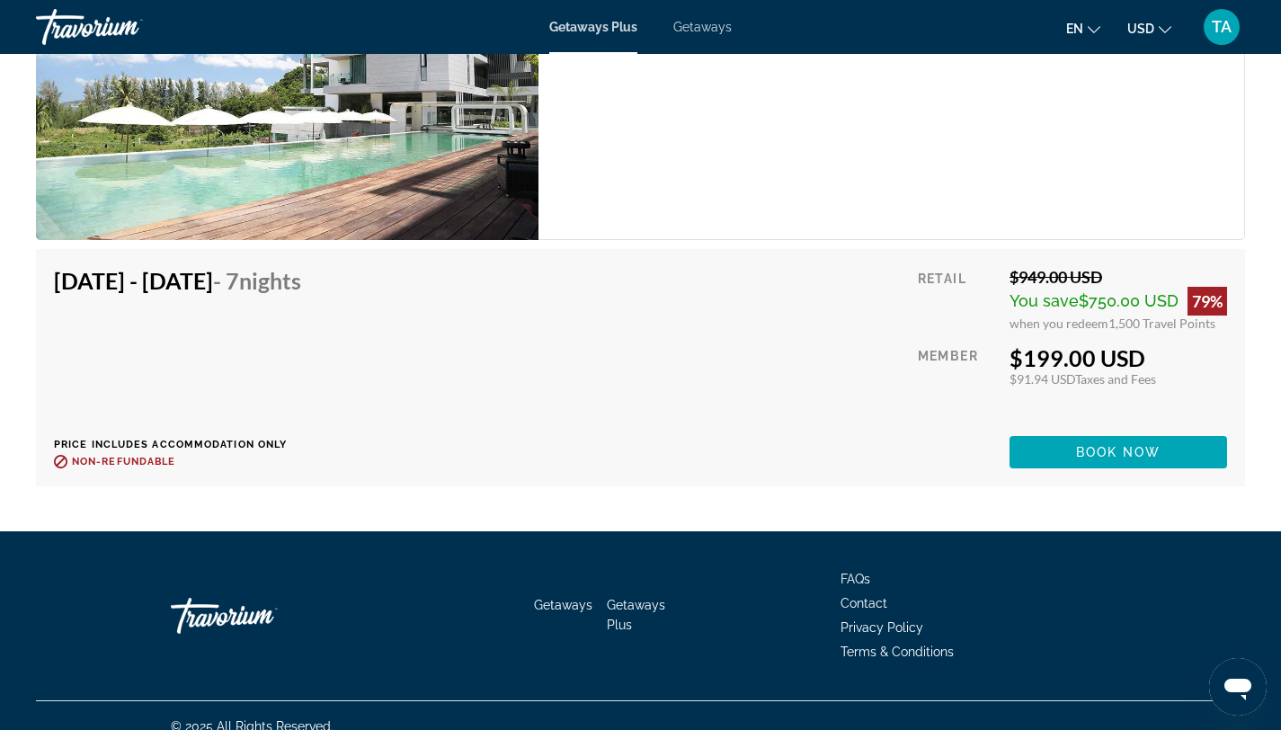
scroll to position [3152, 0]
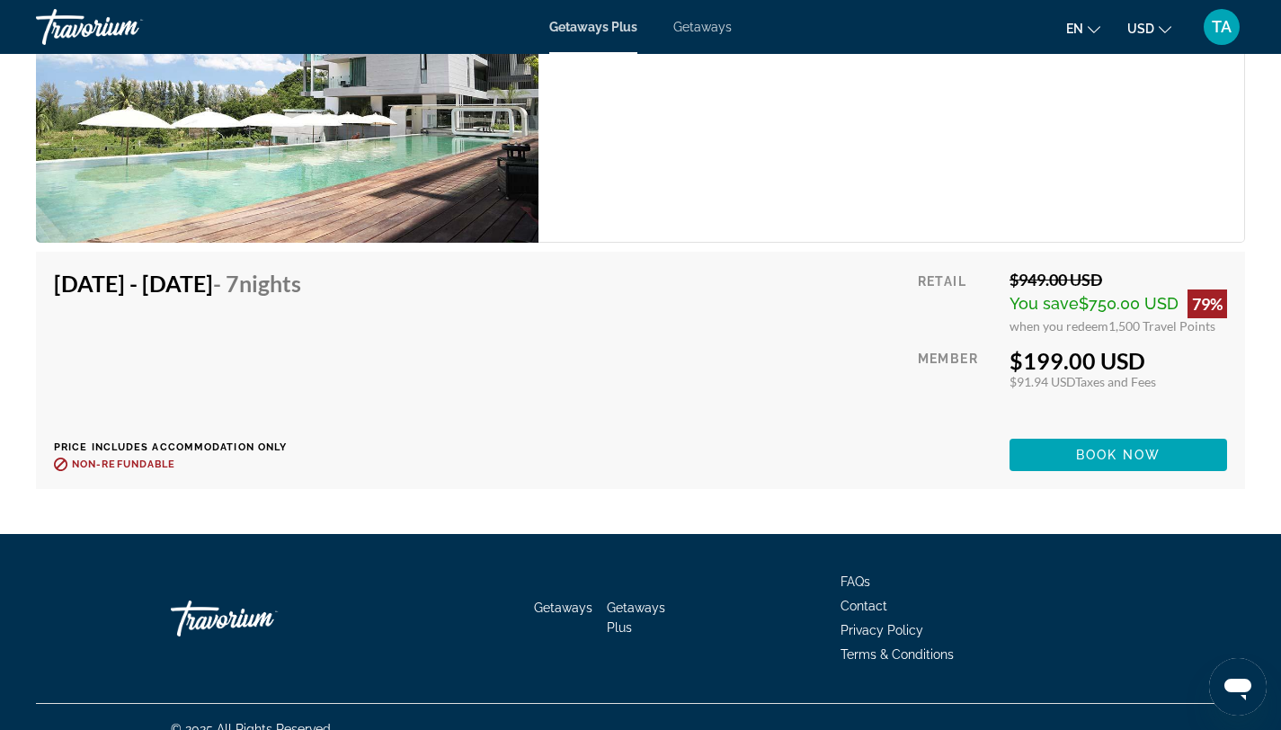
click at [646, 607] on span "Getaways Plus" at bounding box center [636, 618] width 58 height 34
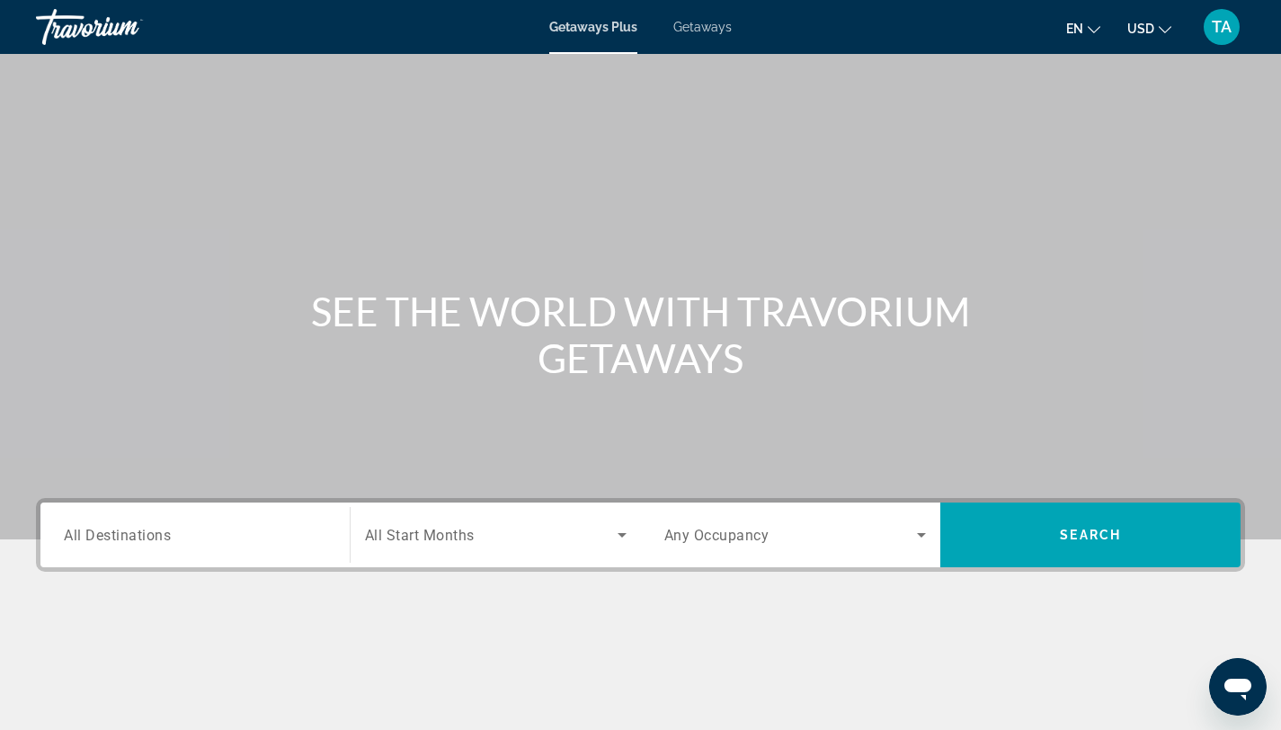
click at [254, 536] on input "Destination All Destinations" at bounding box center [195, 536] width 263 height 22
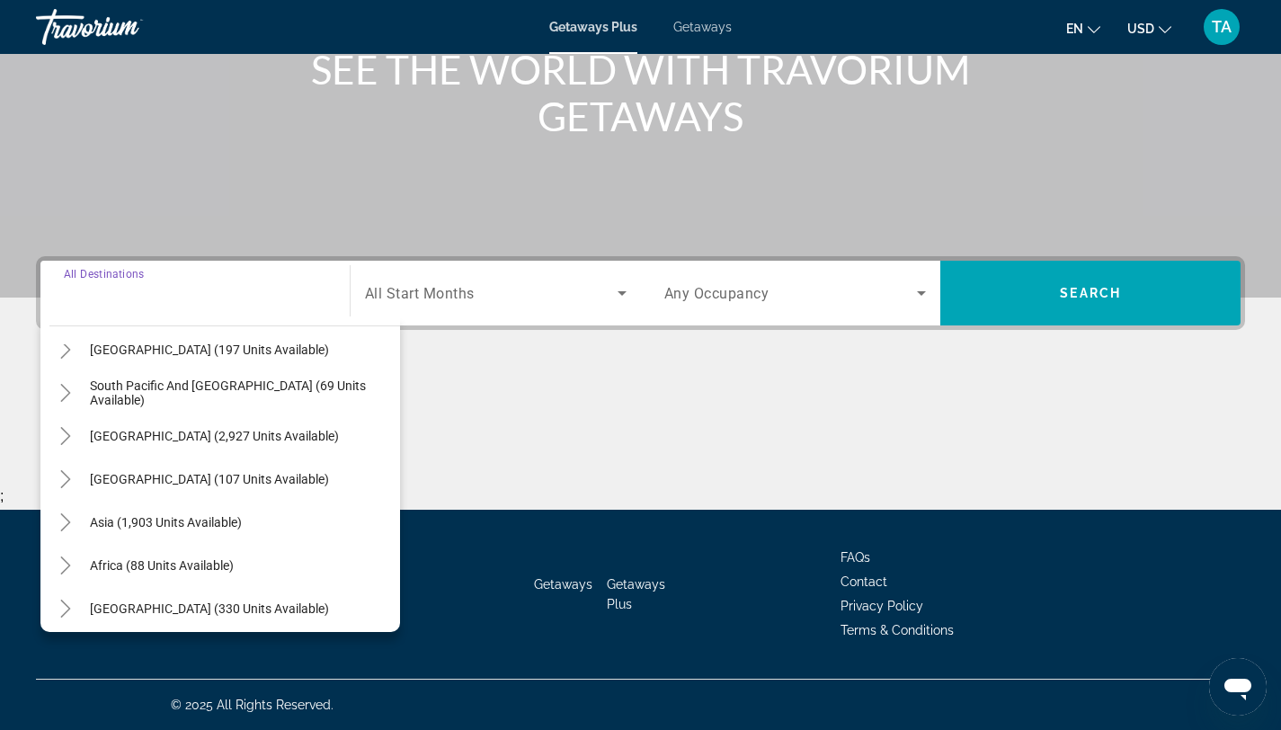
scroll to position [291, 0]
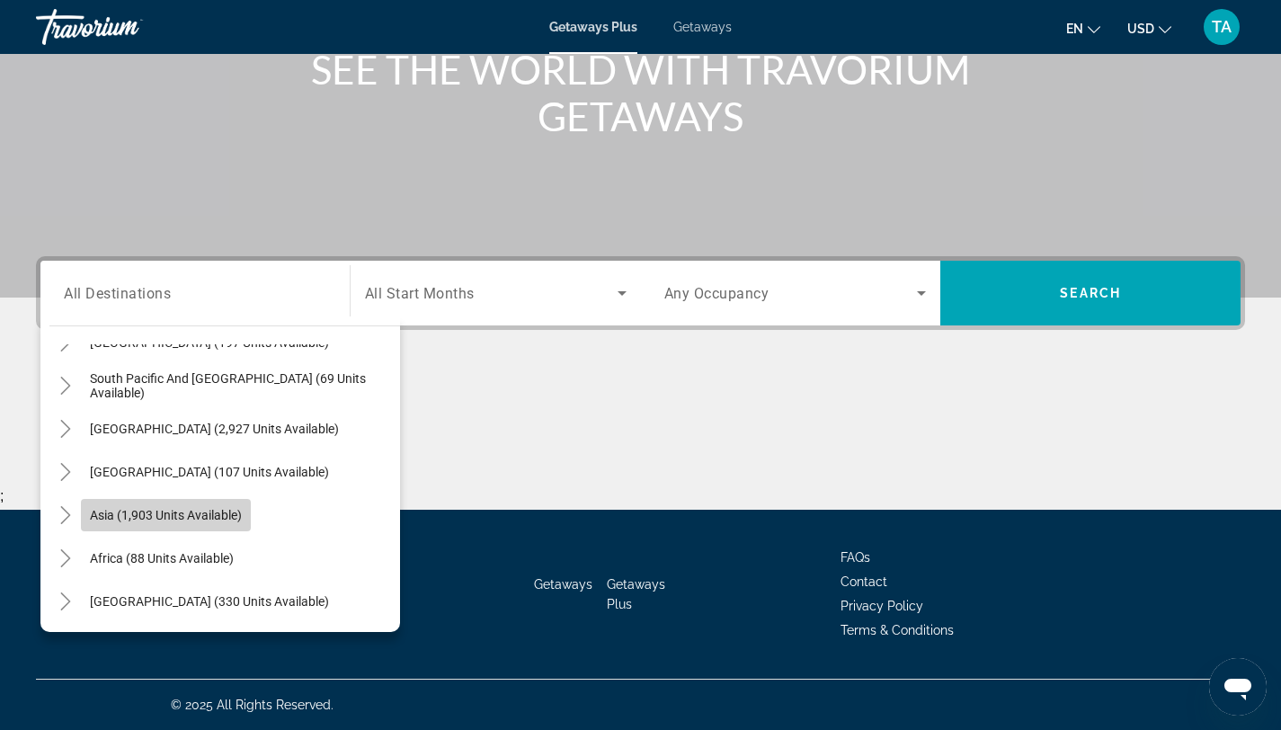
click at [207, 512] on span "Asia (1,903 units available)" at bounding box center [166, 515] width 152 height 14
type input "**********"
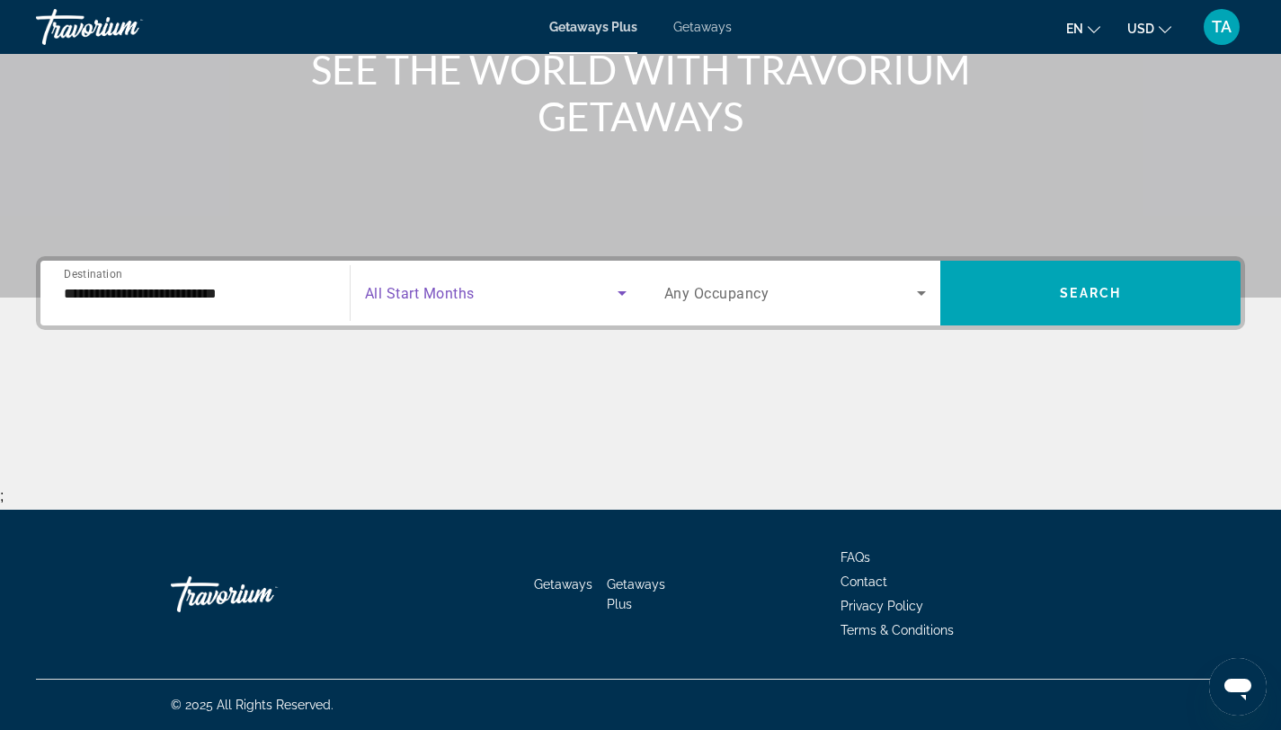
click at [612, 295] on icon "Search widget" at bounding box center [622, 293] width 22 height 22
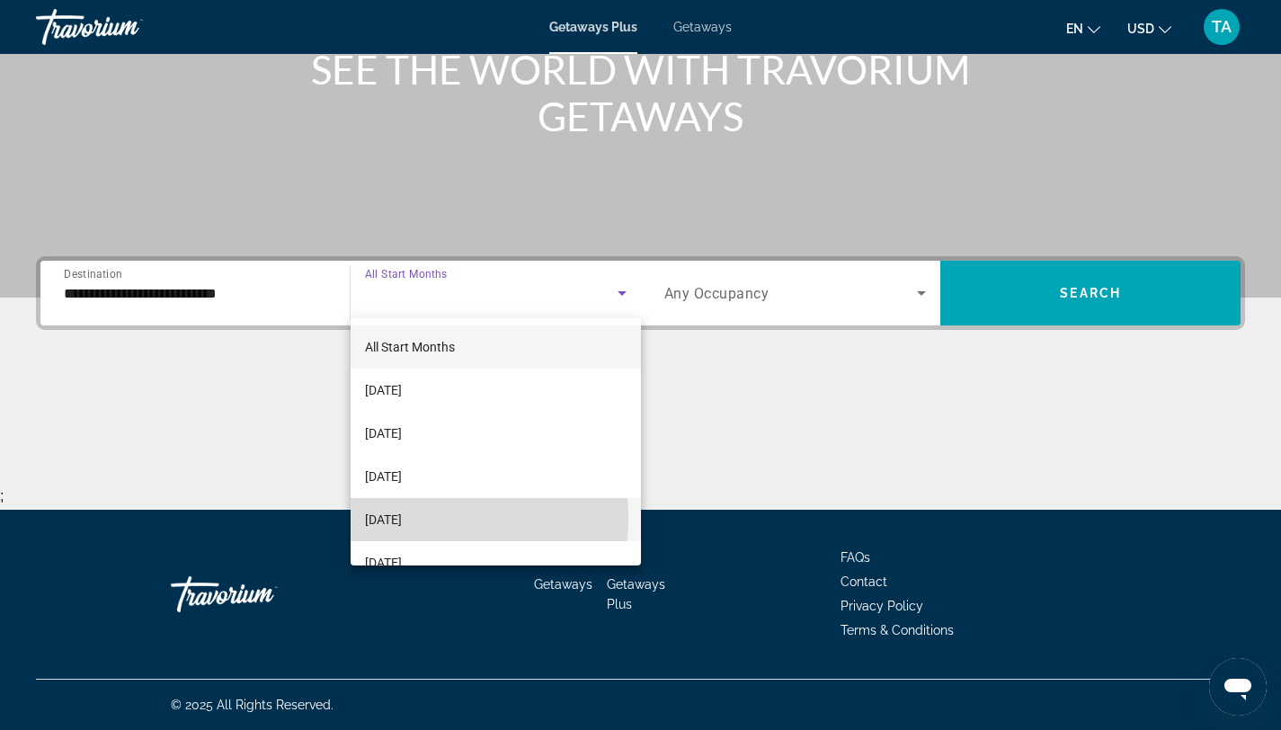
click at [402, 518] on span "[DATE]" at bounding box center [383, 520] width 37 height 22
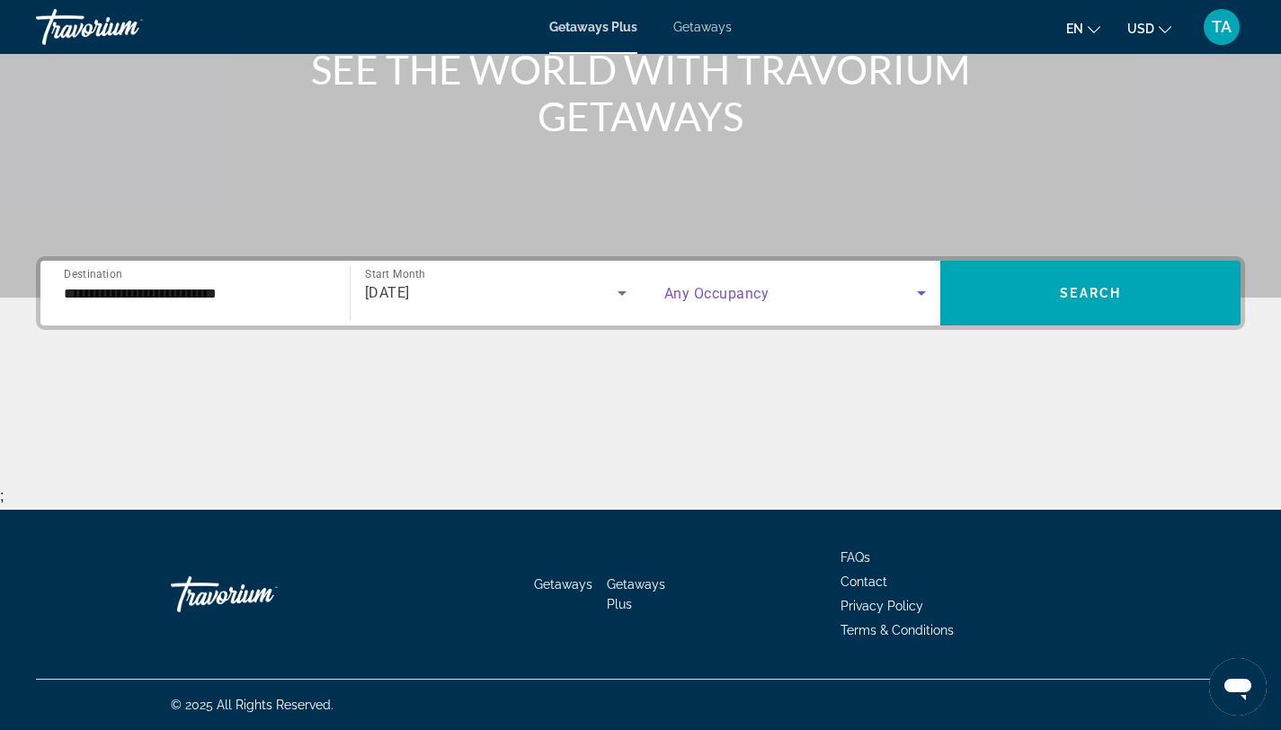
click at [920, 290] on icon "Search widget" at bounding box center [922, 293] width 22 height 22
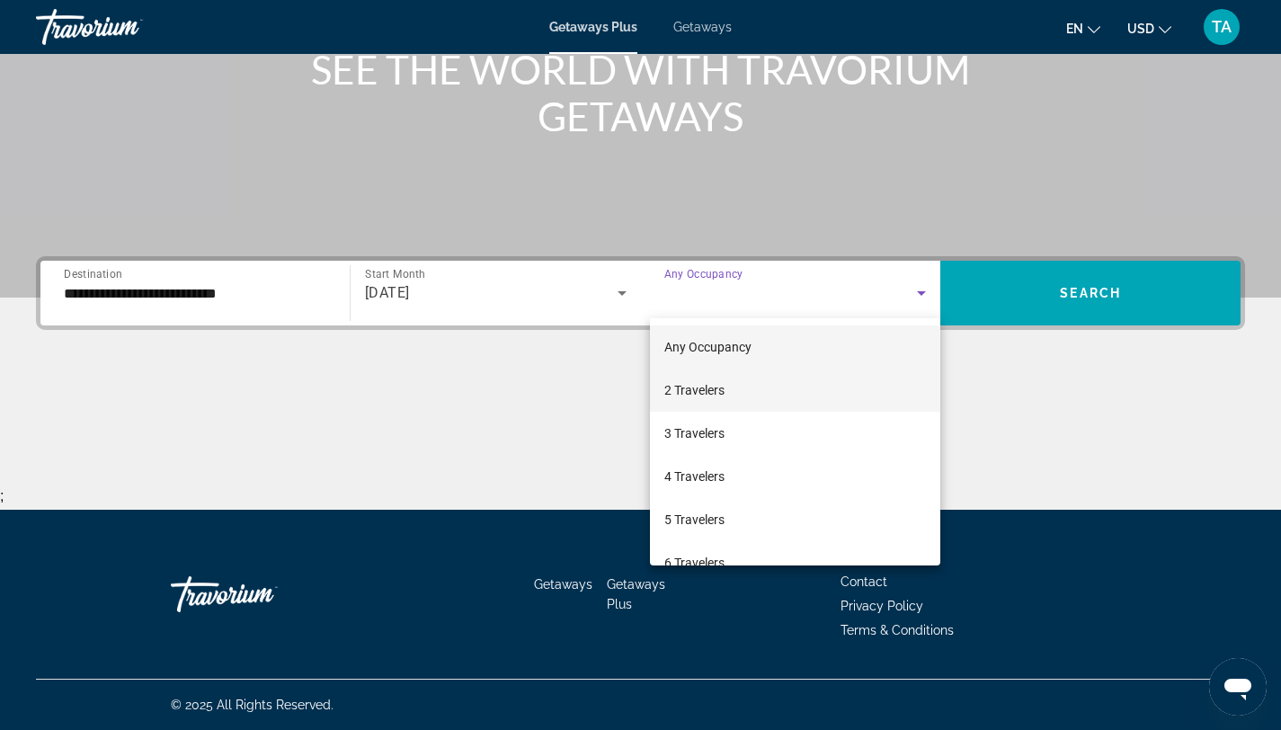
click at [760, 390] on mat-option "2 Travelers" at bounding box center [795, 390] width 291 height 43
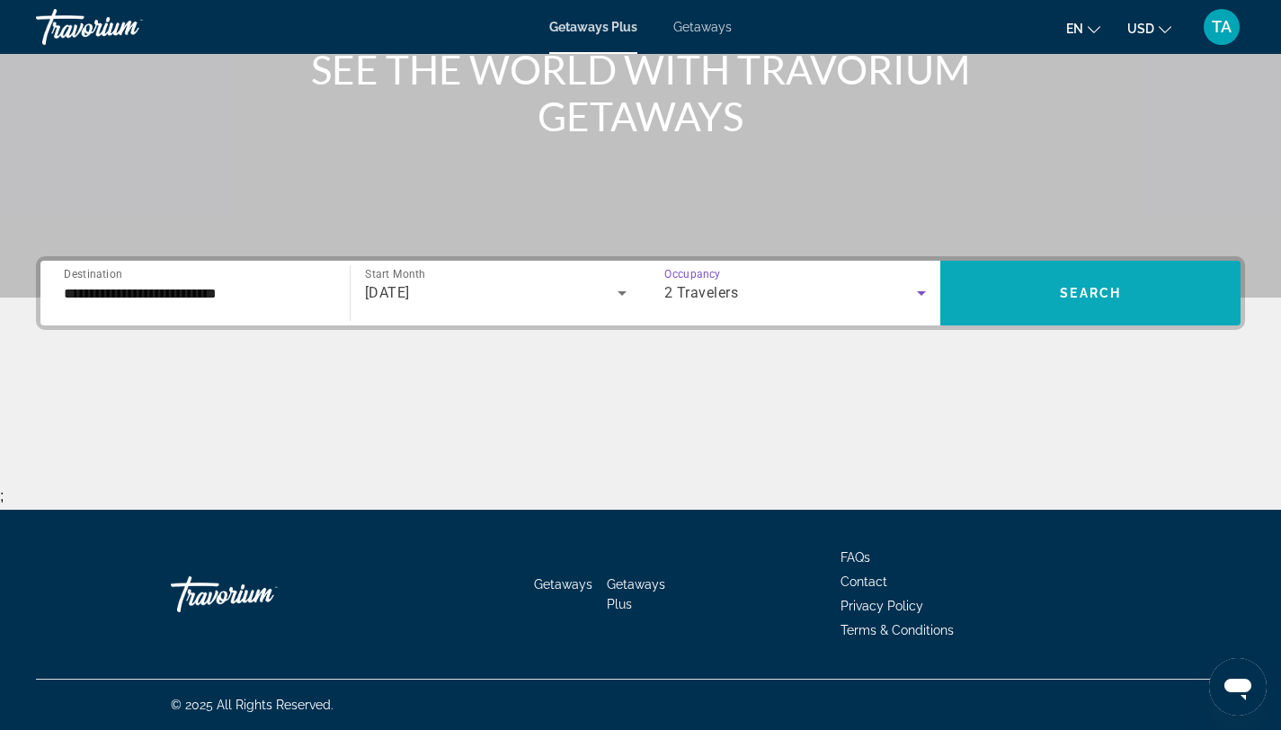
click at [1114, 290] on span "Search" at bounding box center [1090, 293] width 61 height 14
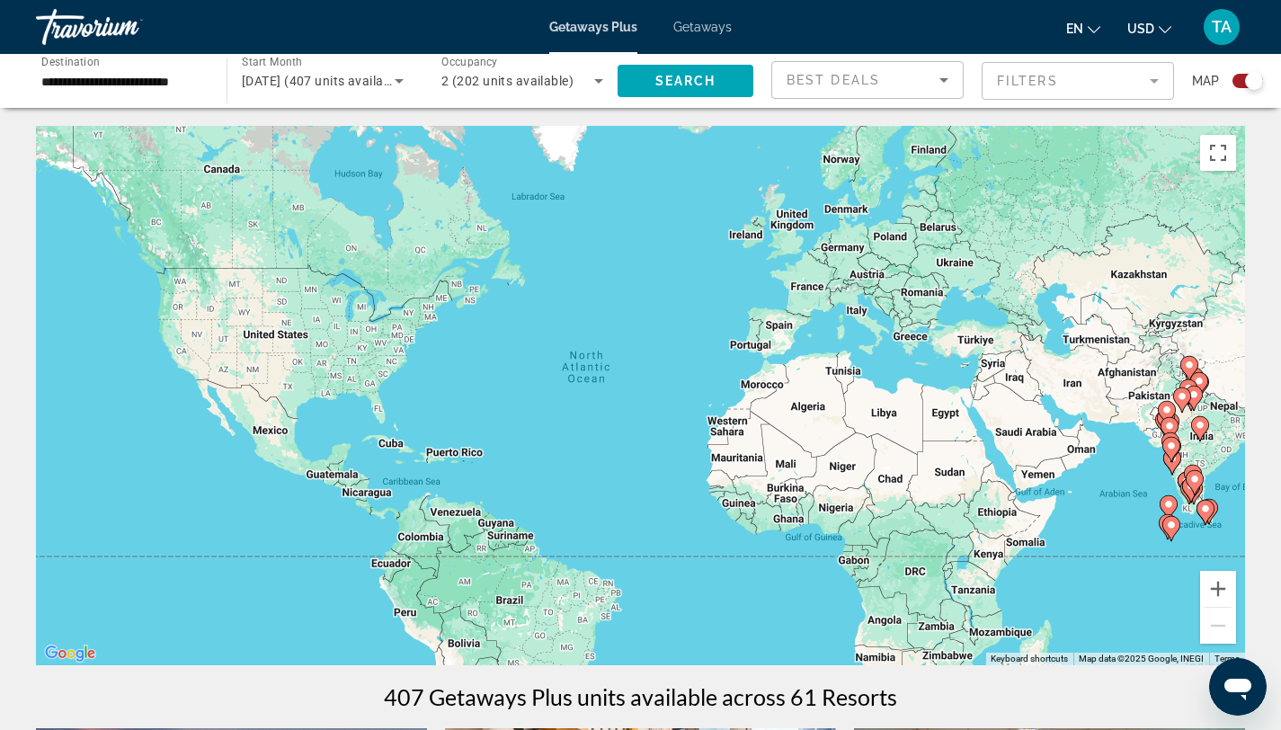
click at [208, 76] on div "**********" at bounding box center [122, 81] width 191 height 51
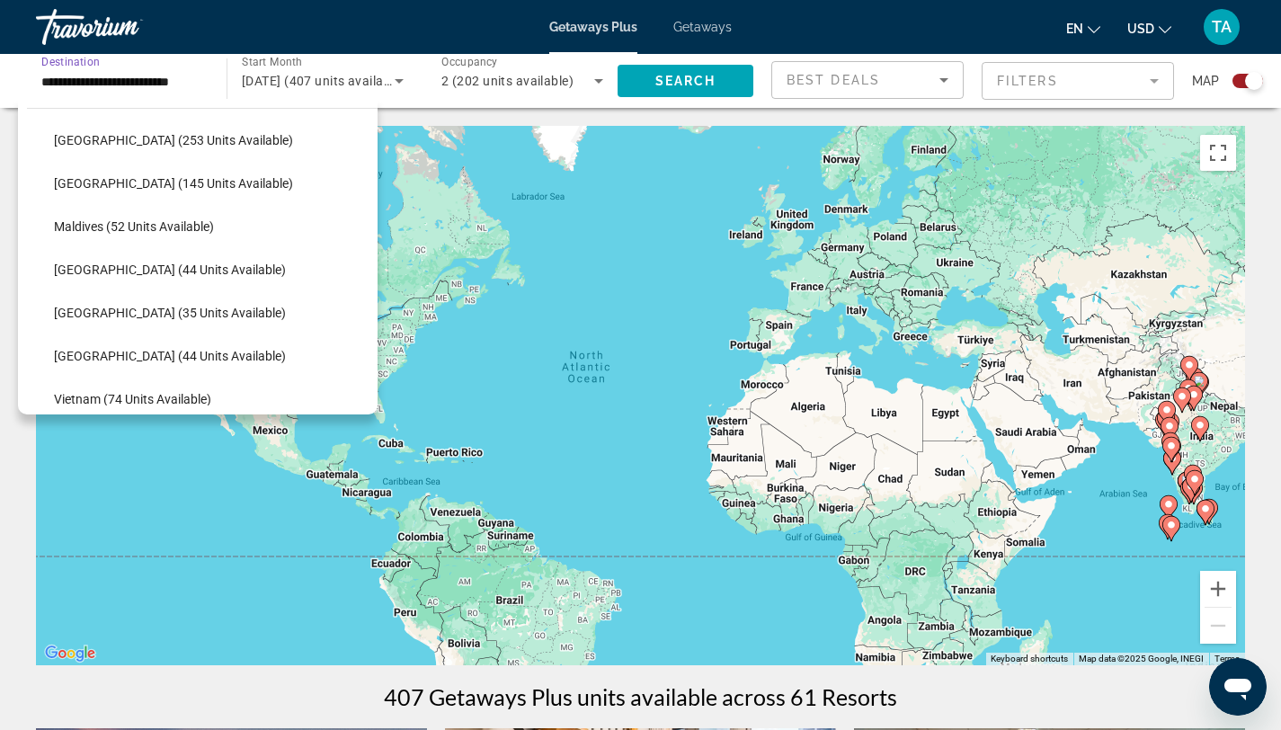
scroll to position [653, 0]
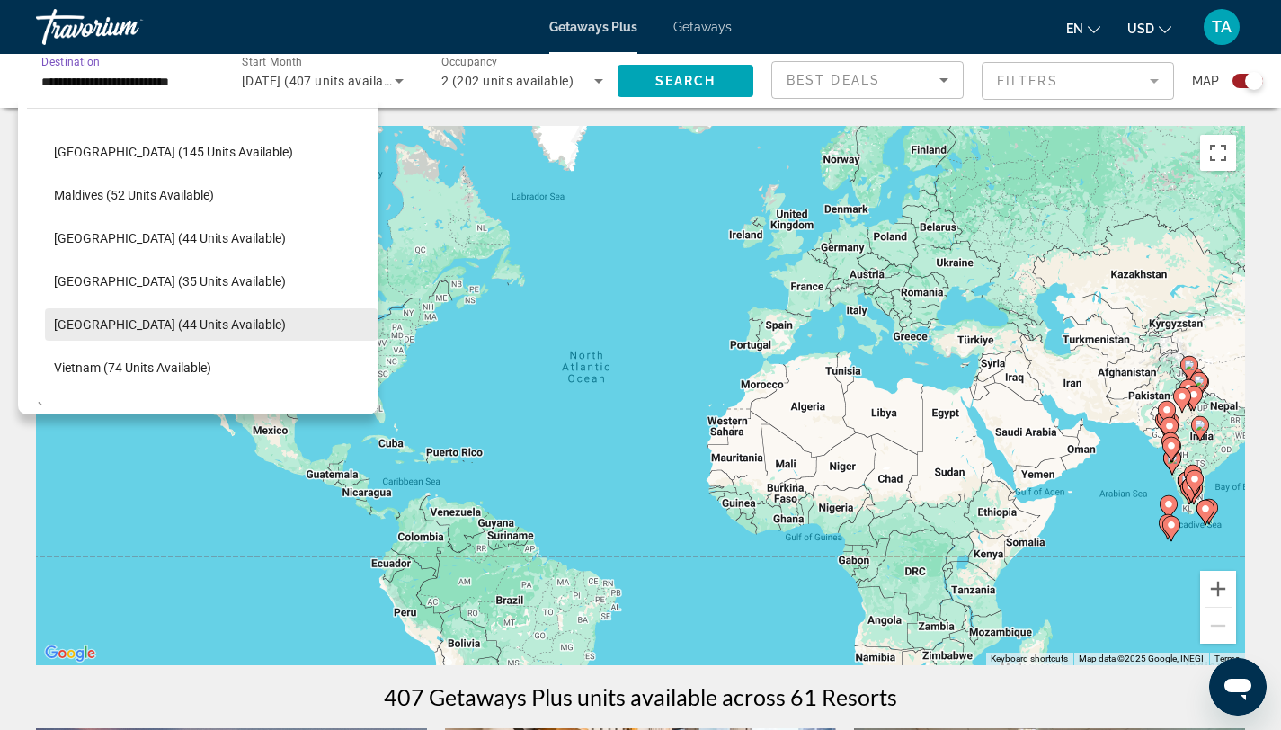
click at [127, 324] on span "[GEOGRAPHIC_DATA] (44 units available)" at bounding box center [170, 324] width 232 height 14
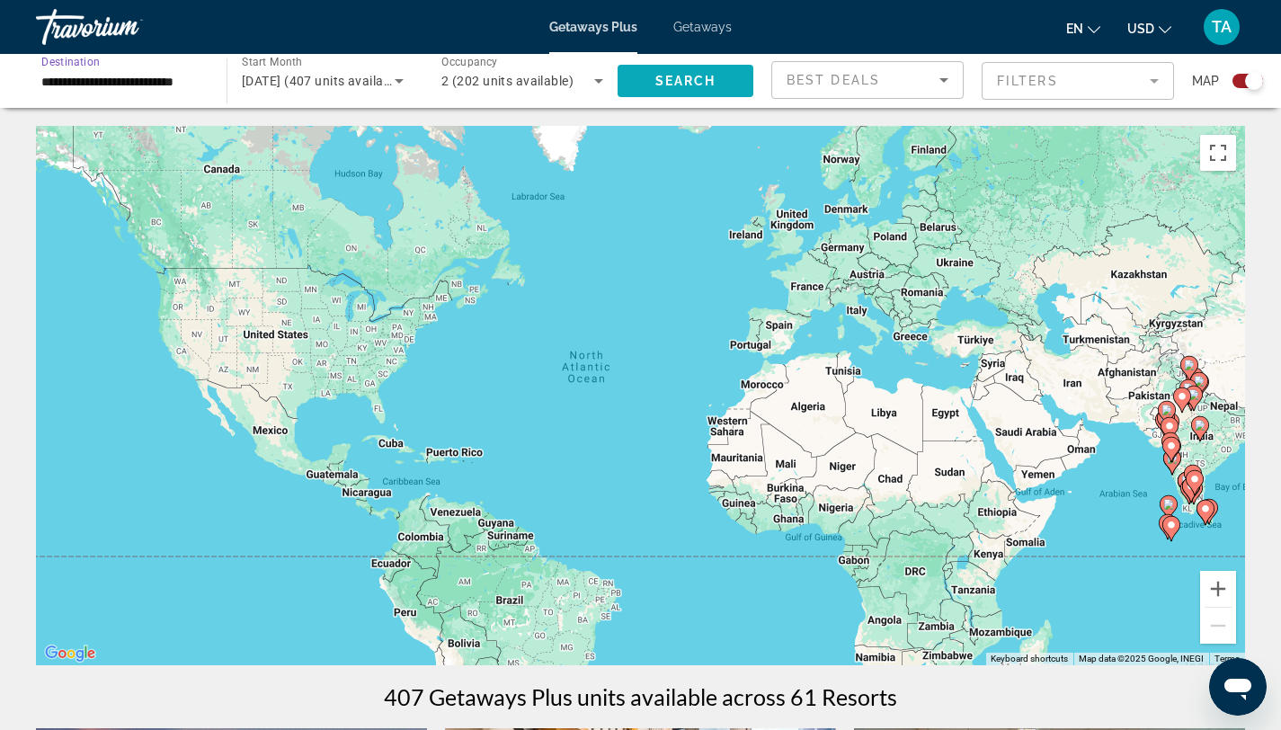
click at [697, 85] on span "Search" at bounding box center [685, 81] width 61 height 14
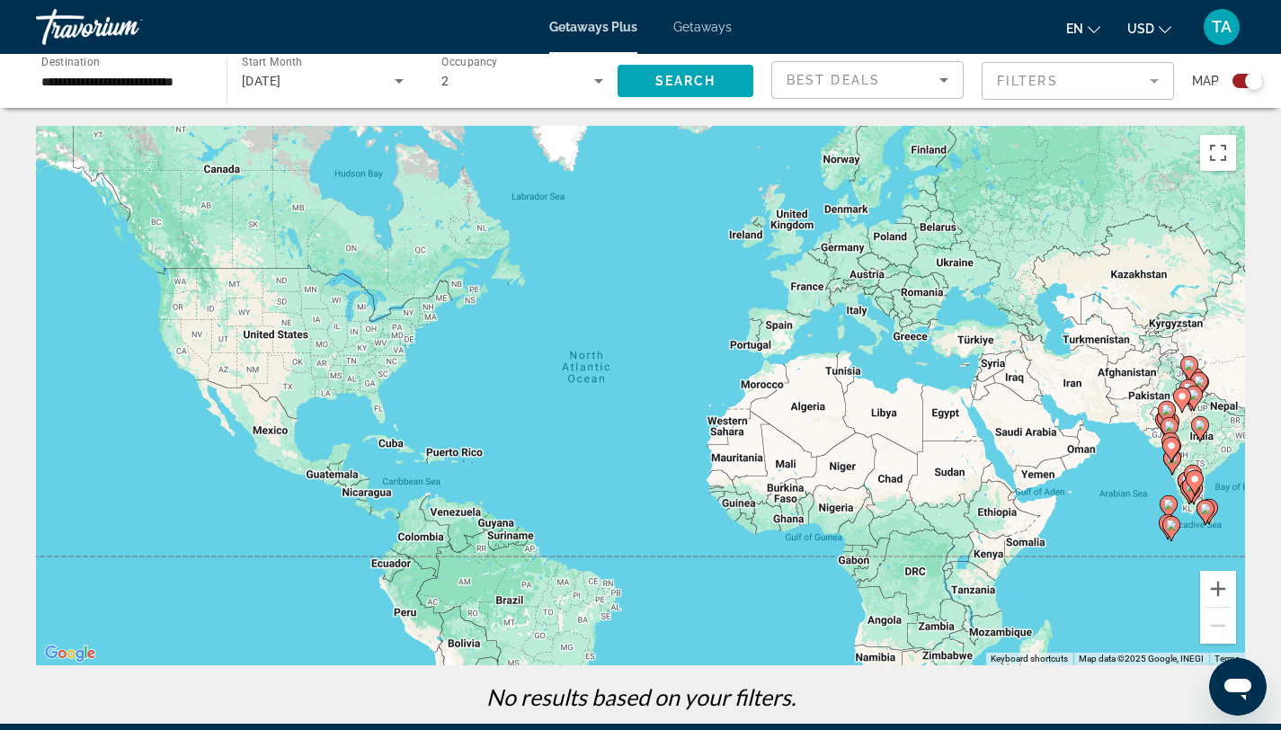
click at [187, 78] on input "**********" at bounding box center [122, 82] width 162 height 22
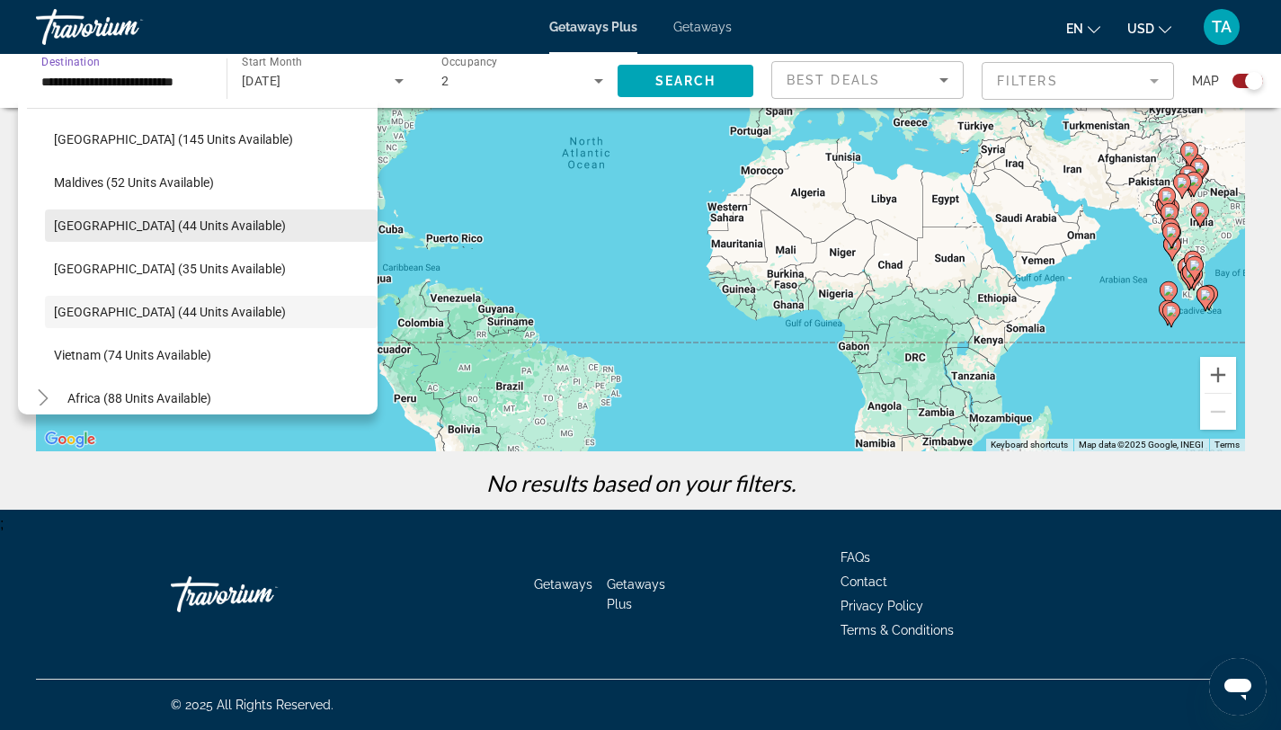
scroll to position [643, 0]
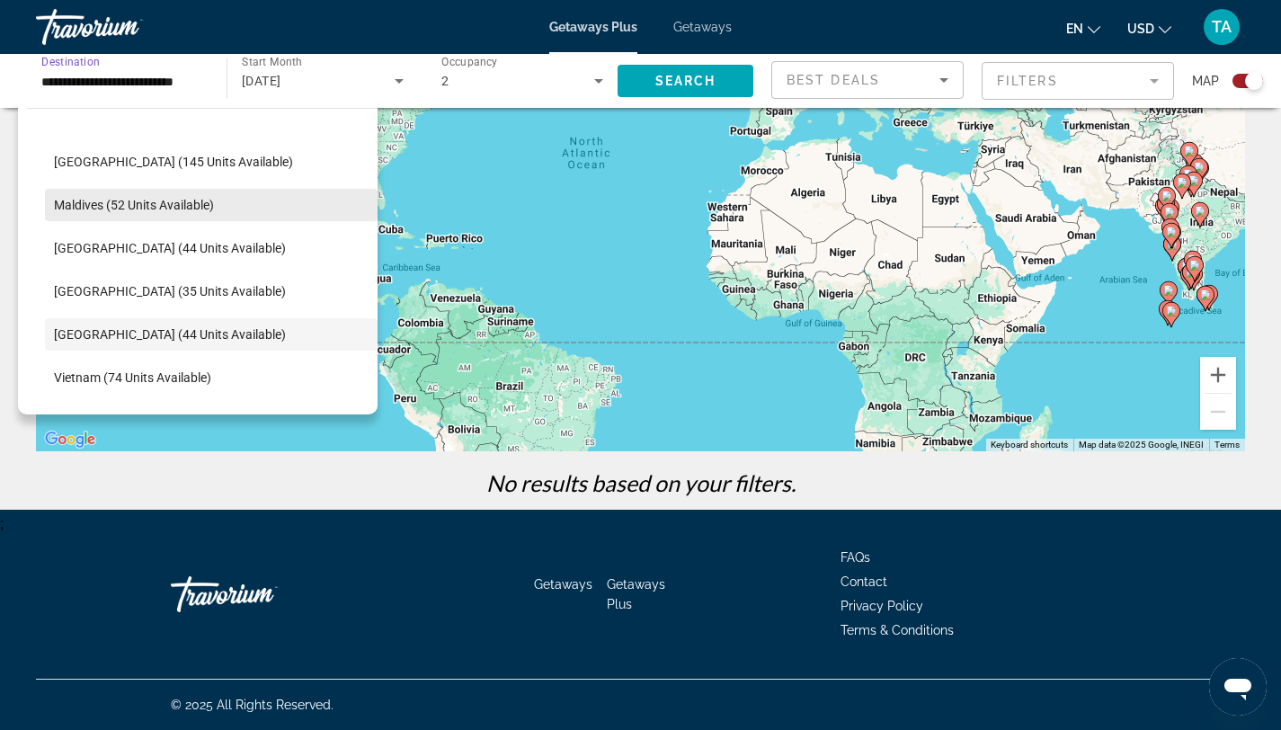
click at [101, 199] on span "Maldives (52 units available)" at bounding box center [134, 205] width 160 height 14
type input "**********"
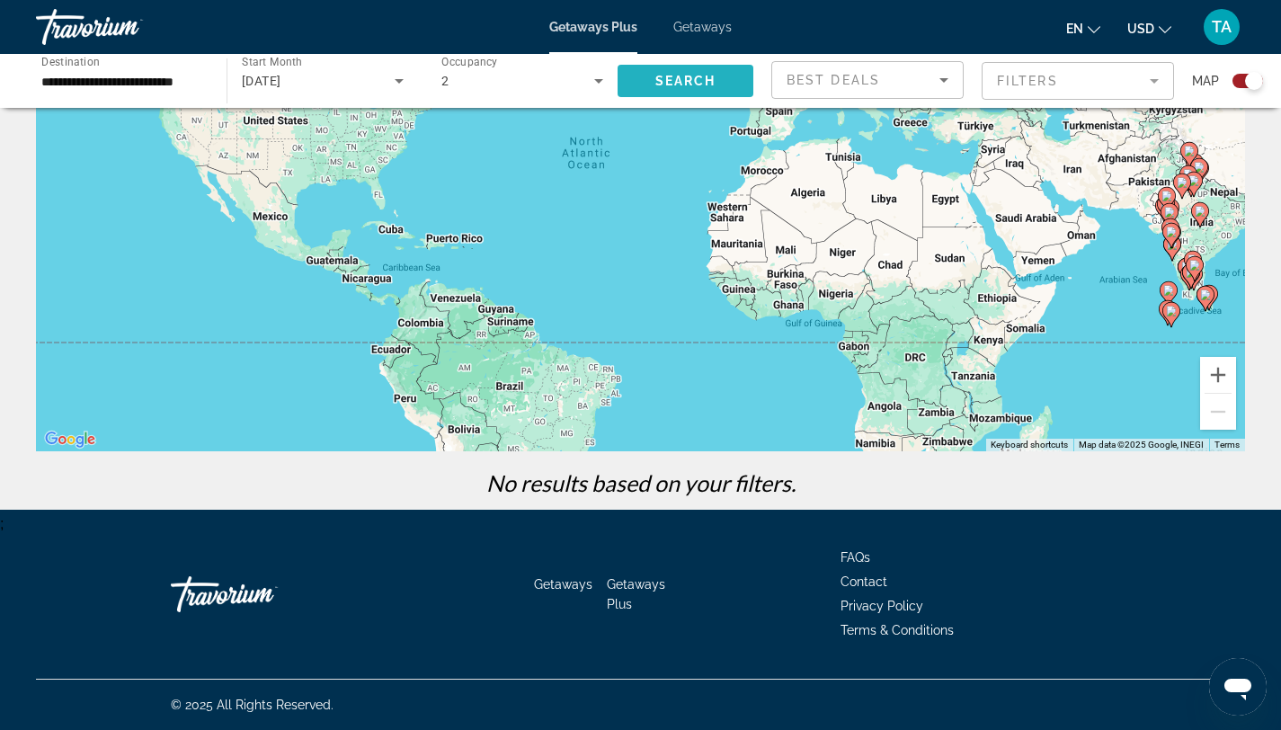
click at [674, 82] on span "Search" at bounding box center [685, 81] width 61 height 14
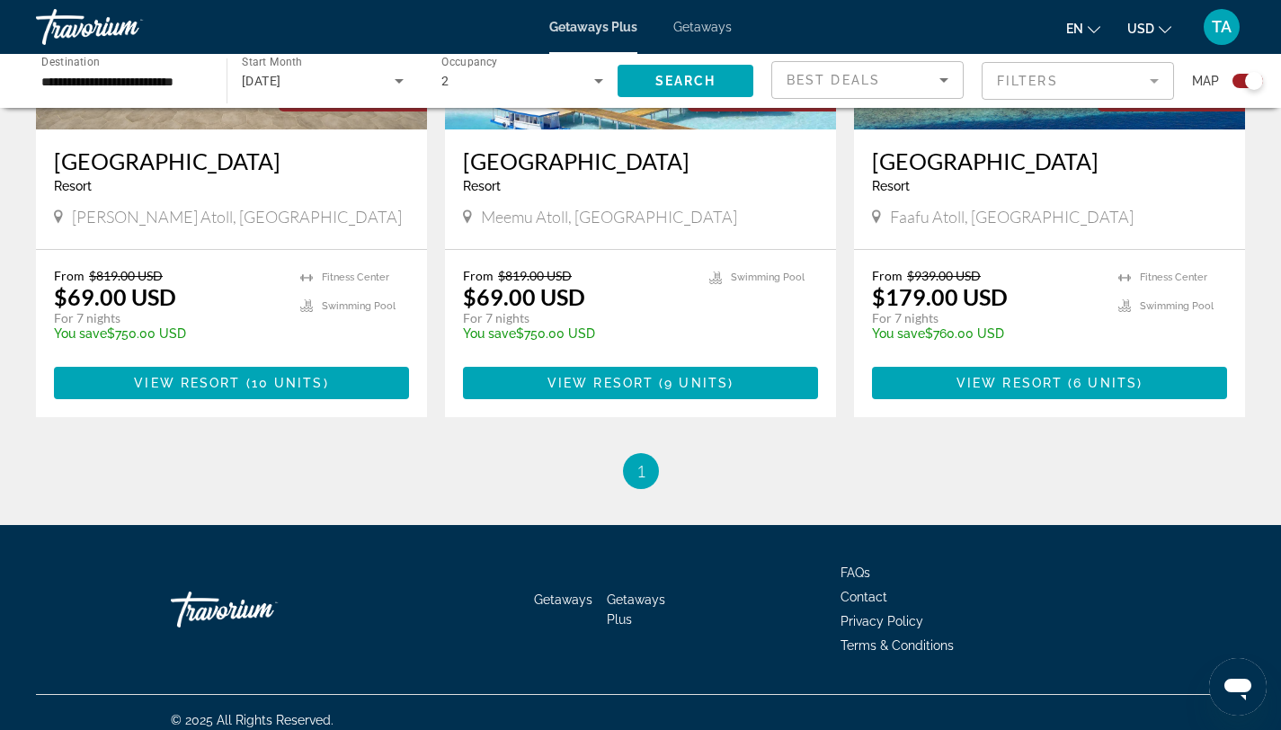
scroll to position [884, 0]
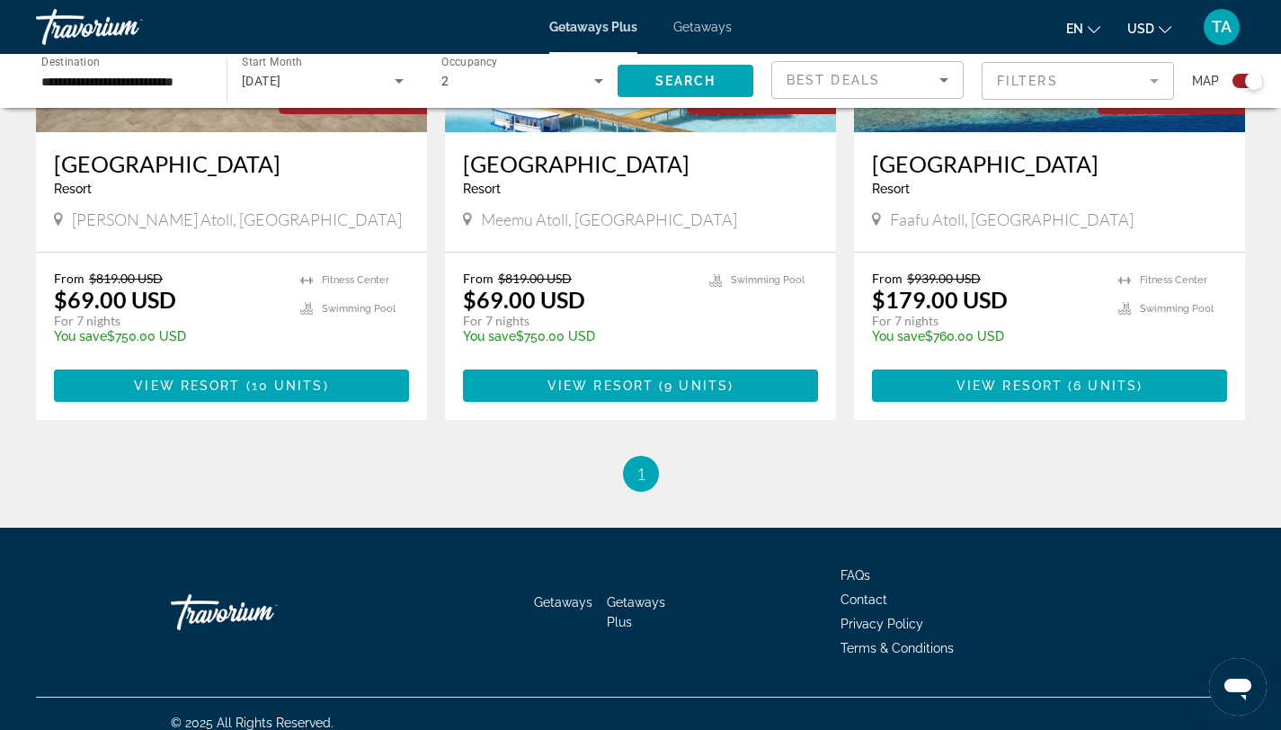
click at [270, 276] on p "From $819.00 USD" at bounding box center [168, 278] width 228 height 15
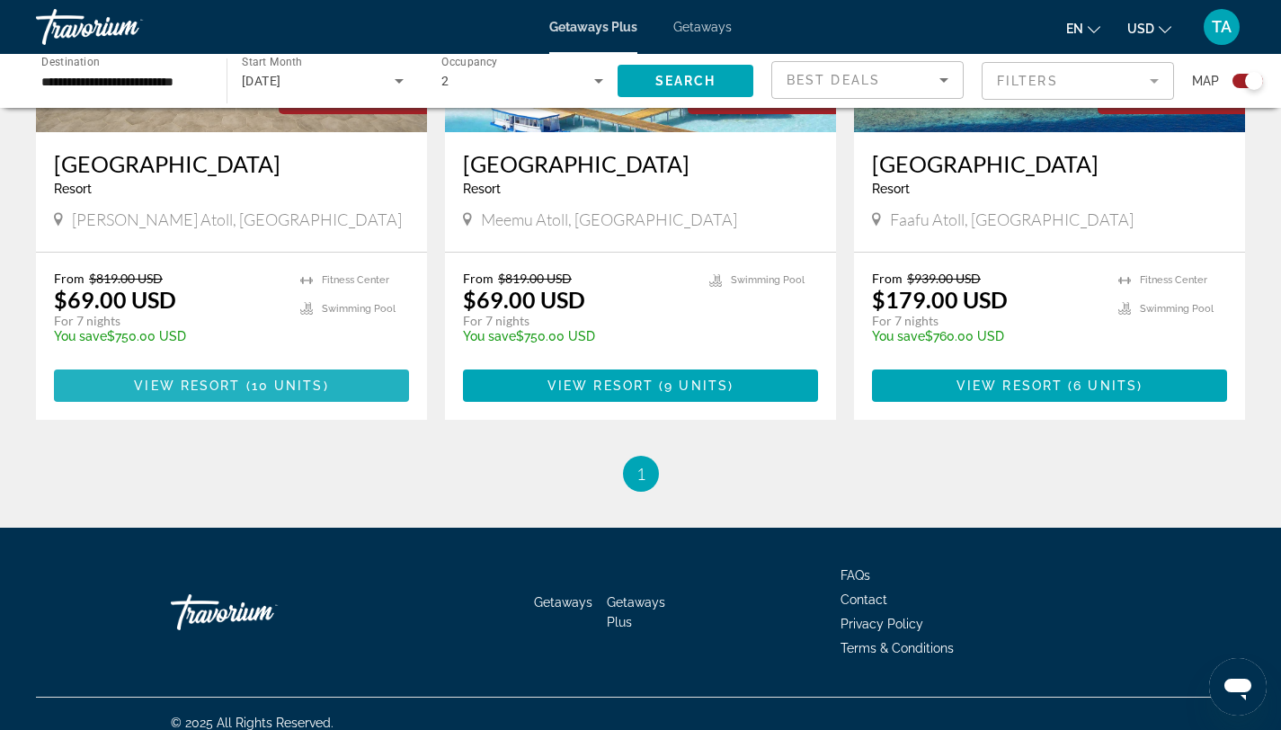
click at [254, 379] on span "10 units" at bounding box center [288, 386] width 72 height 14
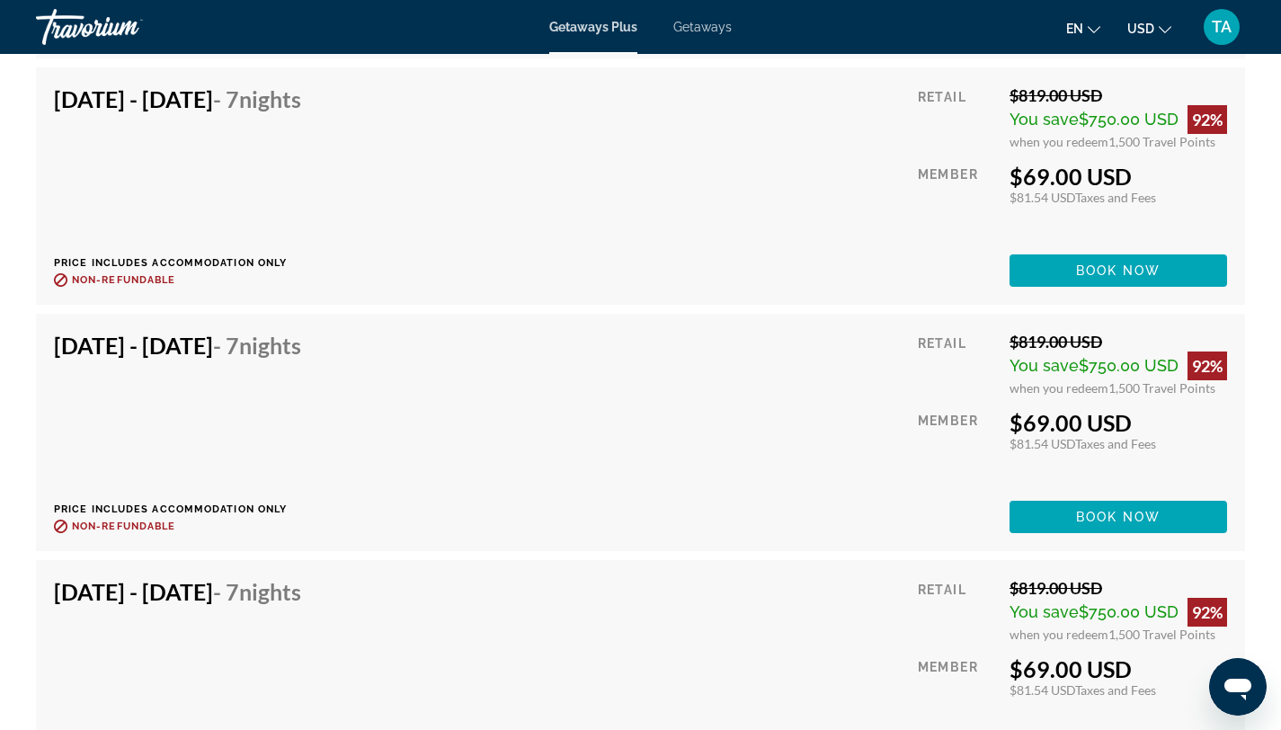
scroll to position [3993, 0]
click at [525, 442] on div "[DATE] - [DATE] - 7 Nights Price includes accommodation only Refundable until :…" at bounding box center [640, 431] width 1173 height 201
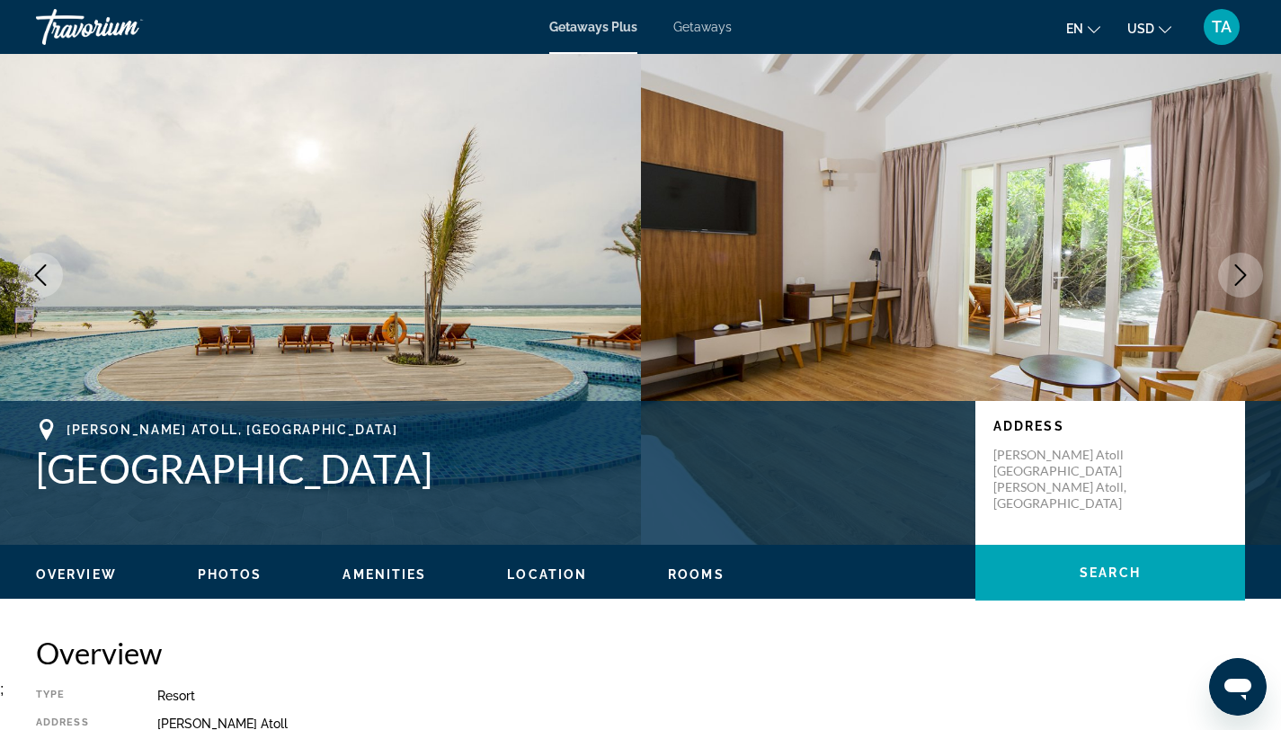
scroll to position [54, 0]
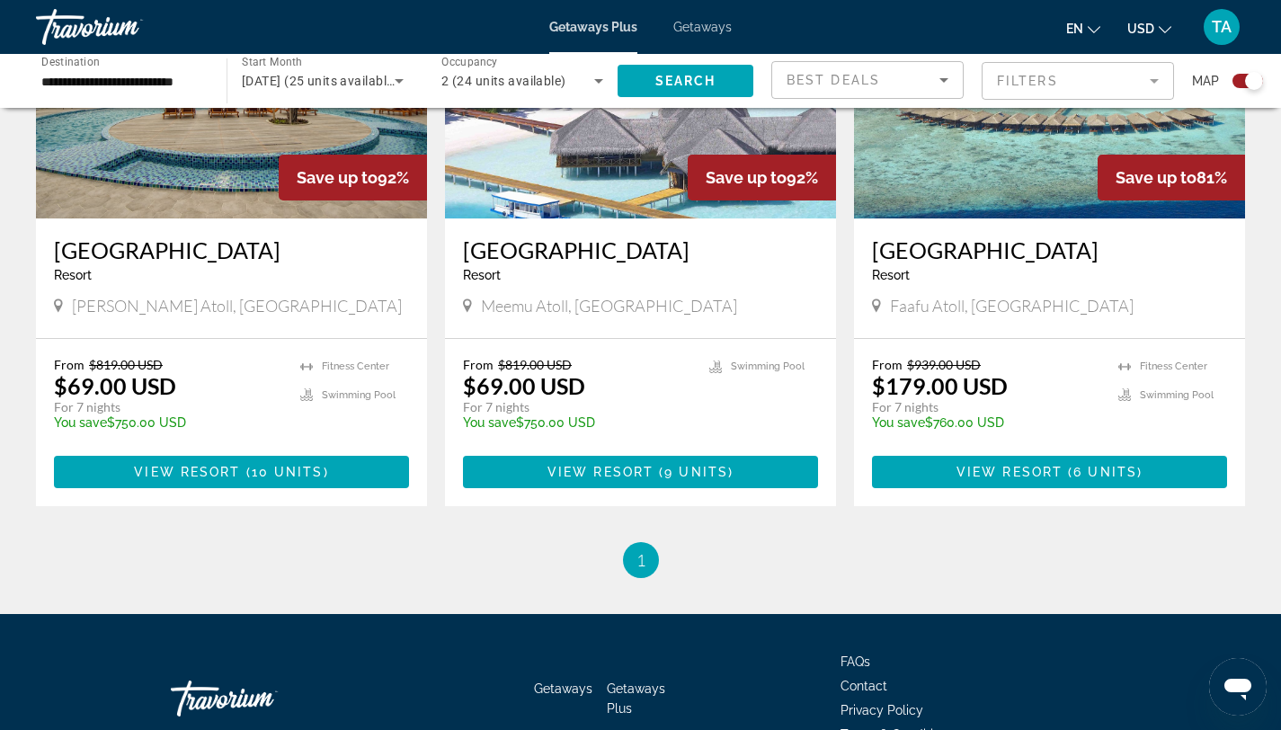
scroll to position [803, 0]
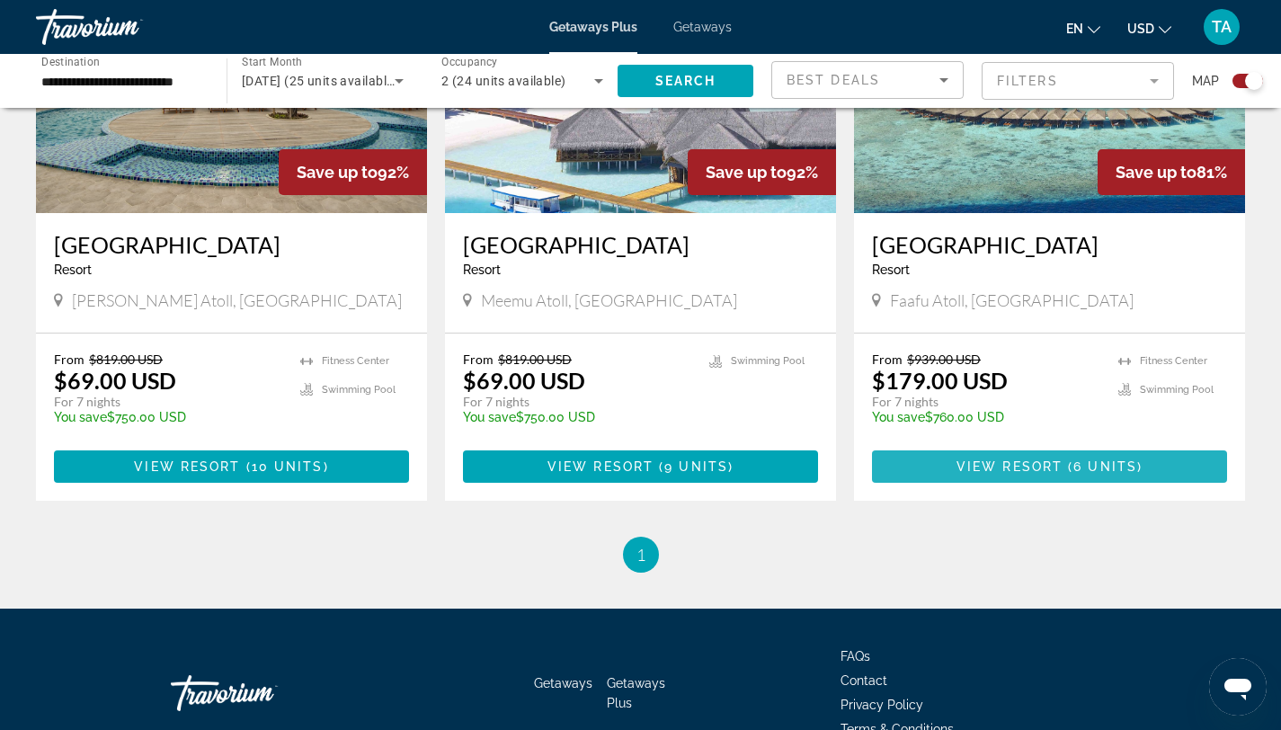
click at [994, 465] on span "View Resort" at bounding box center [1010, 466] width 106 height 14
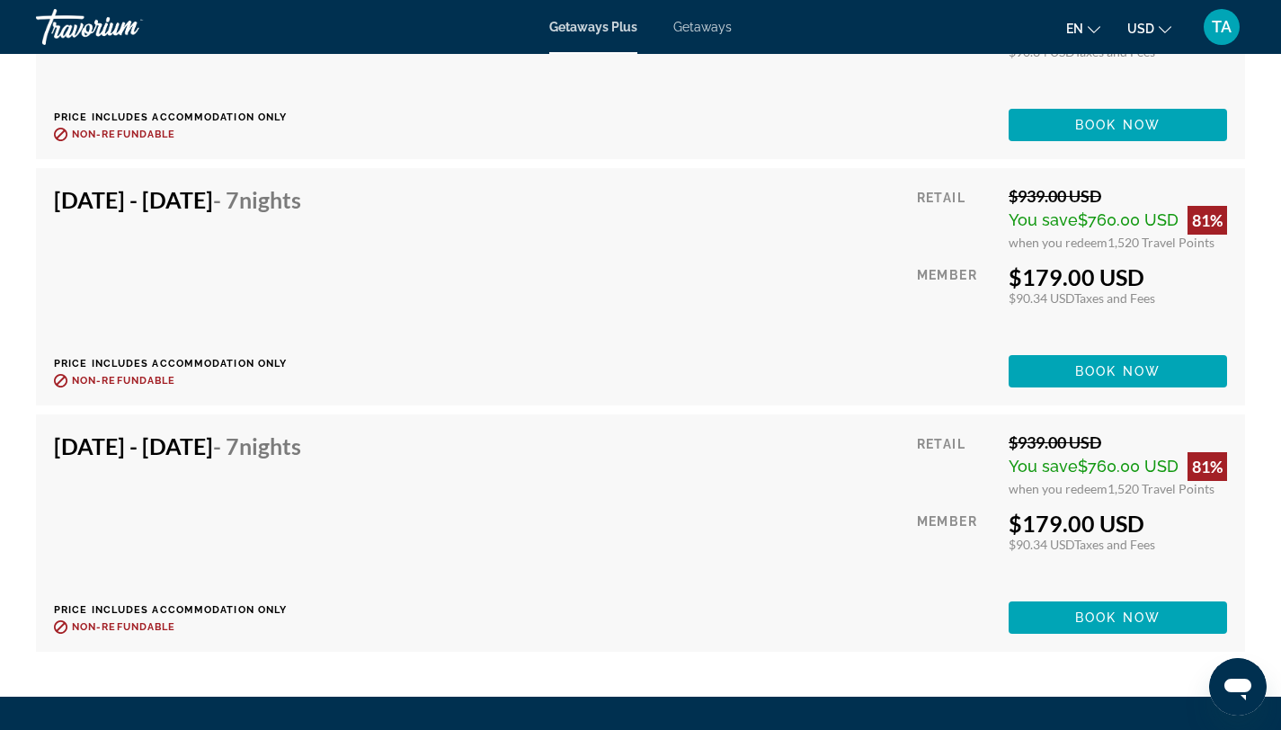
scroll to position [3865, 0]
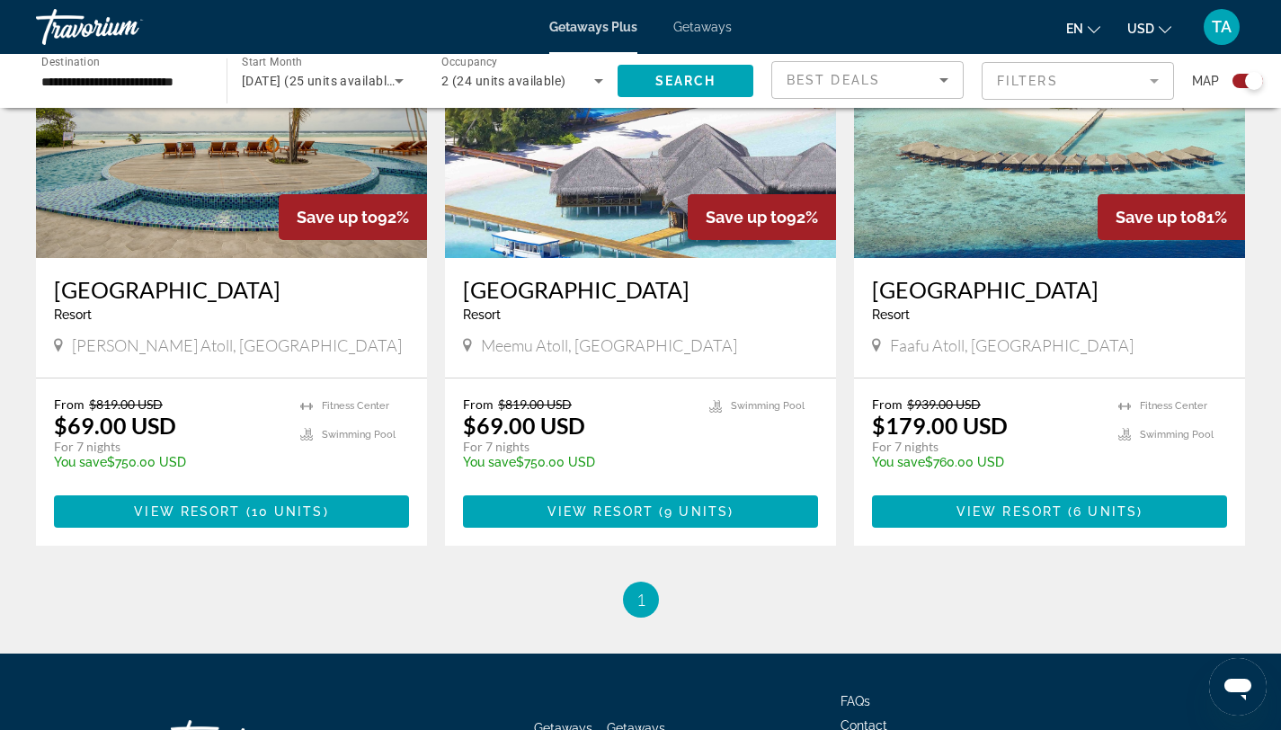
scroll to position [764, 0]
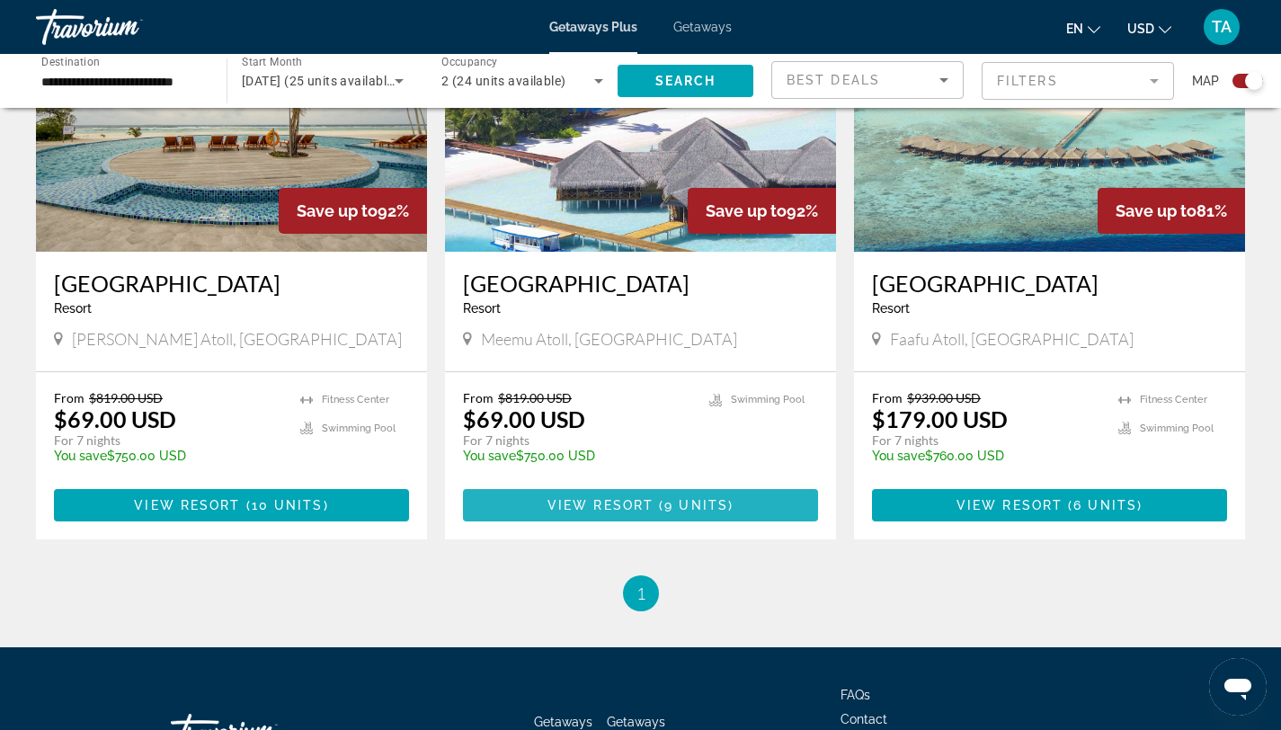
click at [646, 513] on span "Main content" at bounding box center [640, 505] width 355 height 43
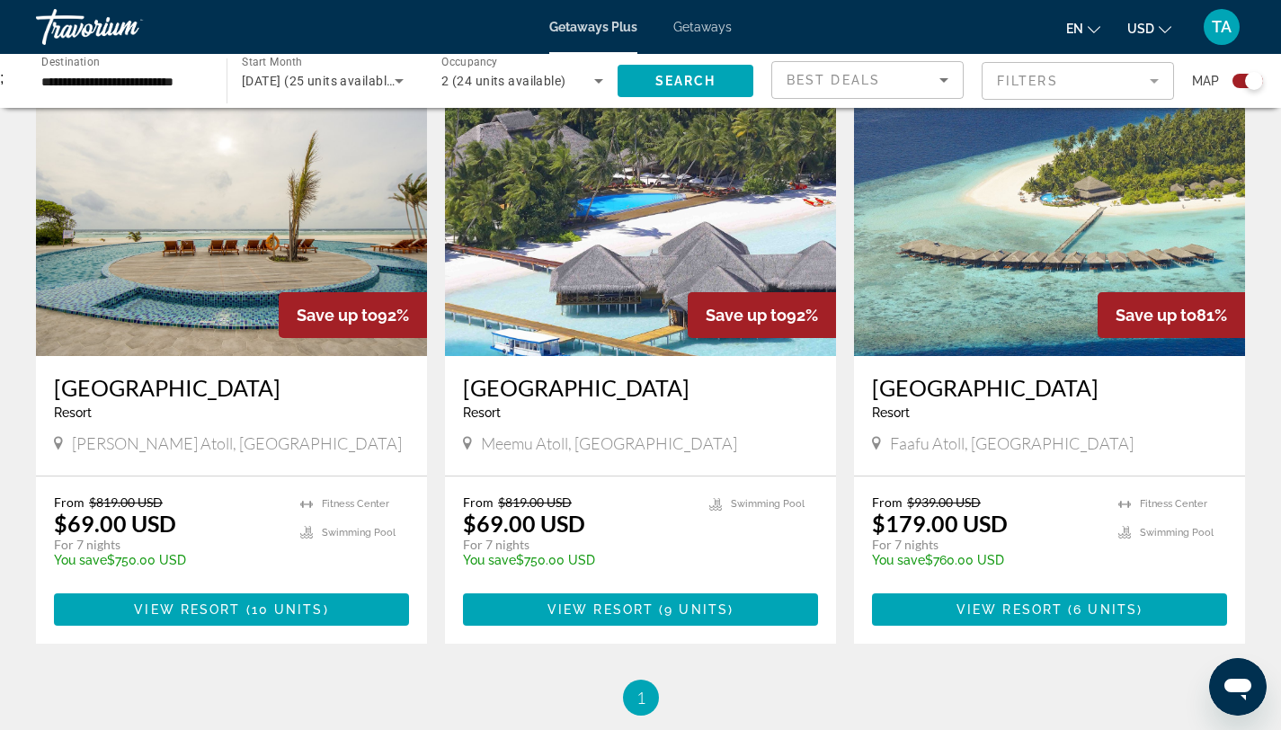
scroll to position [665, 0]
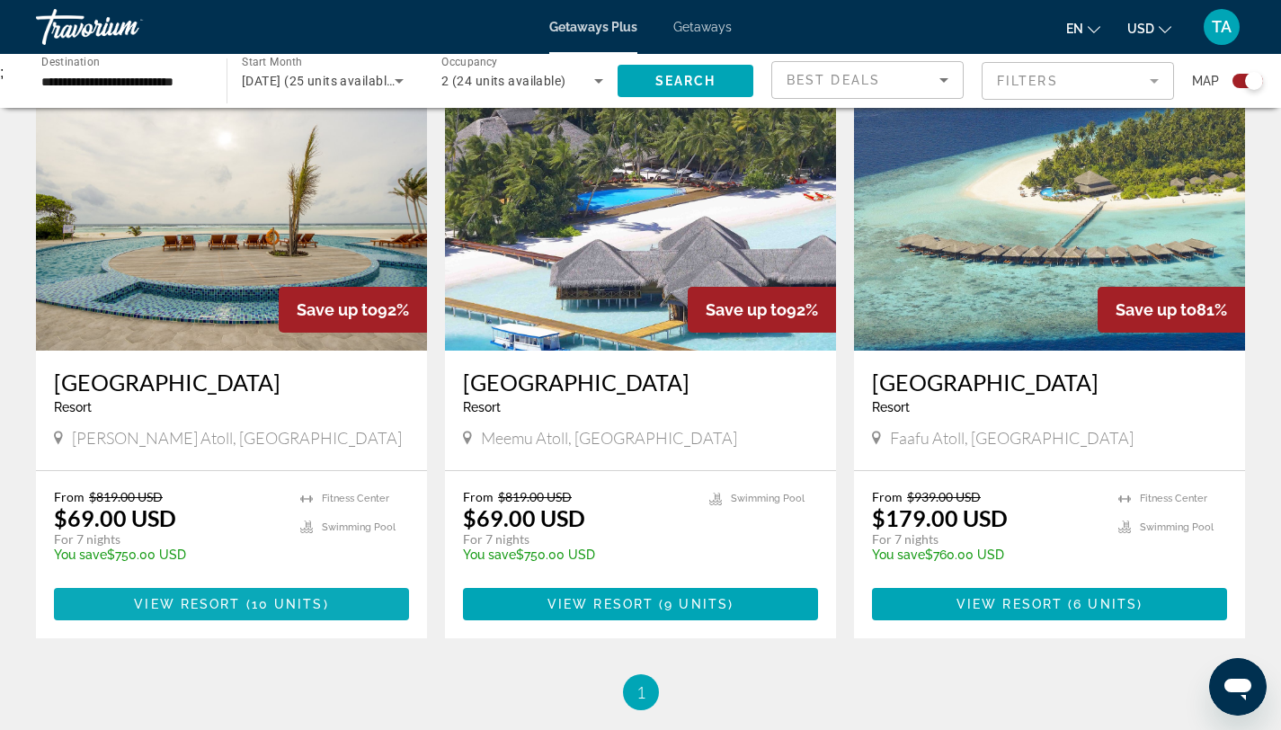
click at [306, 606] on span "10 units" at bounding box center [288, 604] width 72 height 14
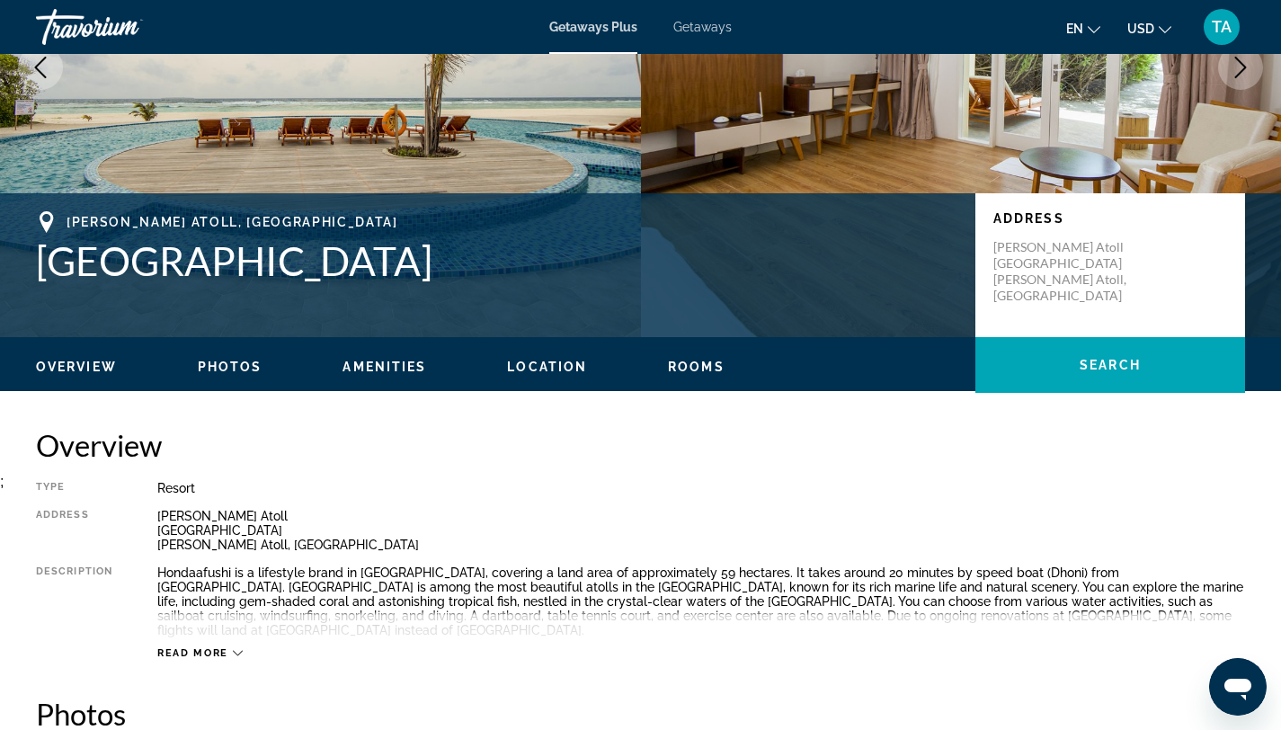
scroll to position [258, 0]
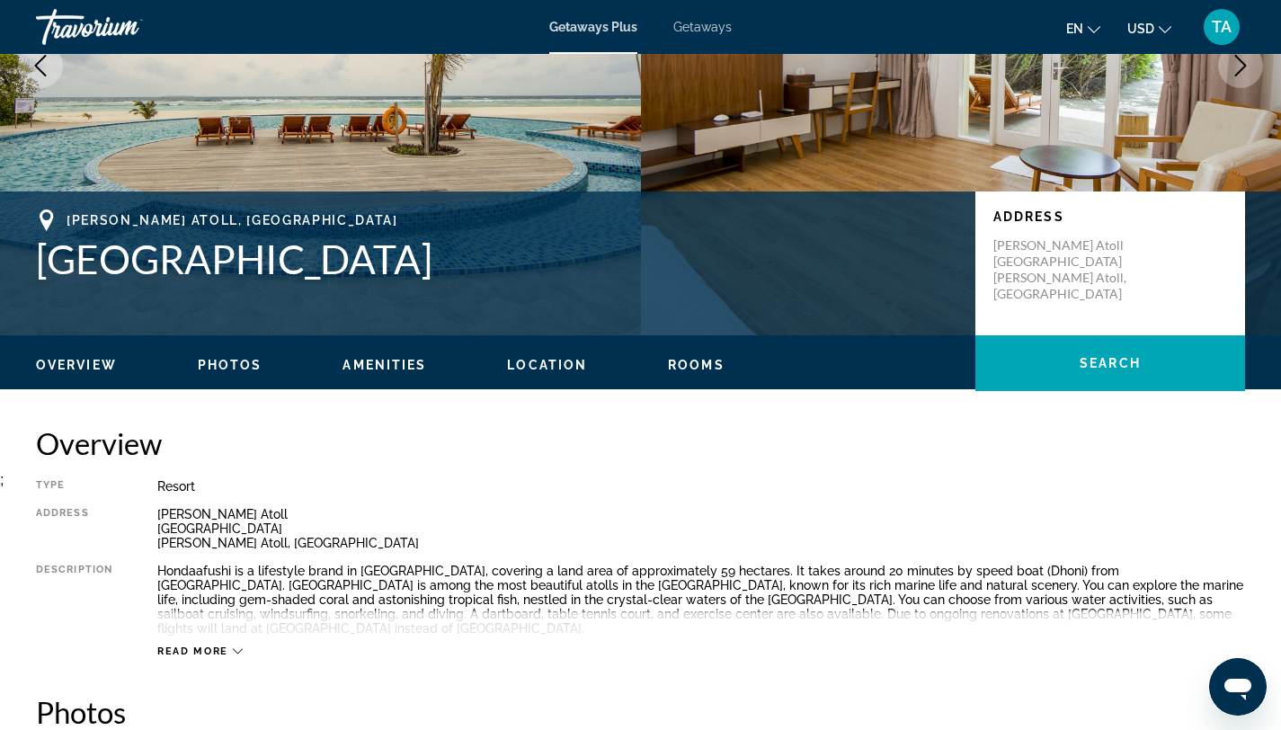
click at [89, 362] on span "Overview" at bounding box center [76, 365] width 81 height 14
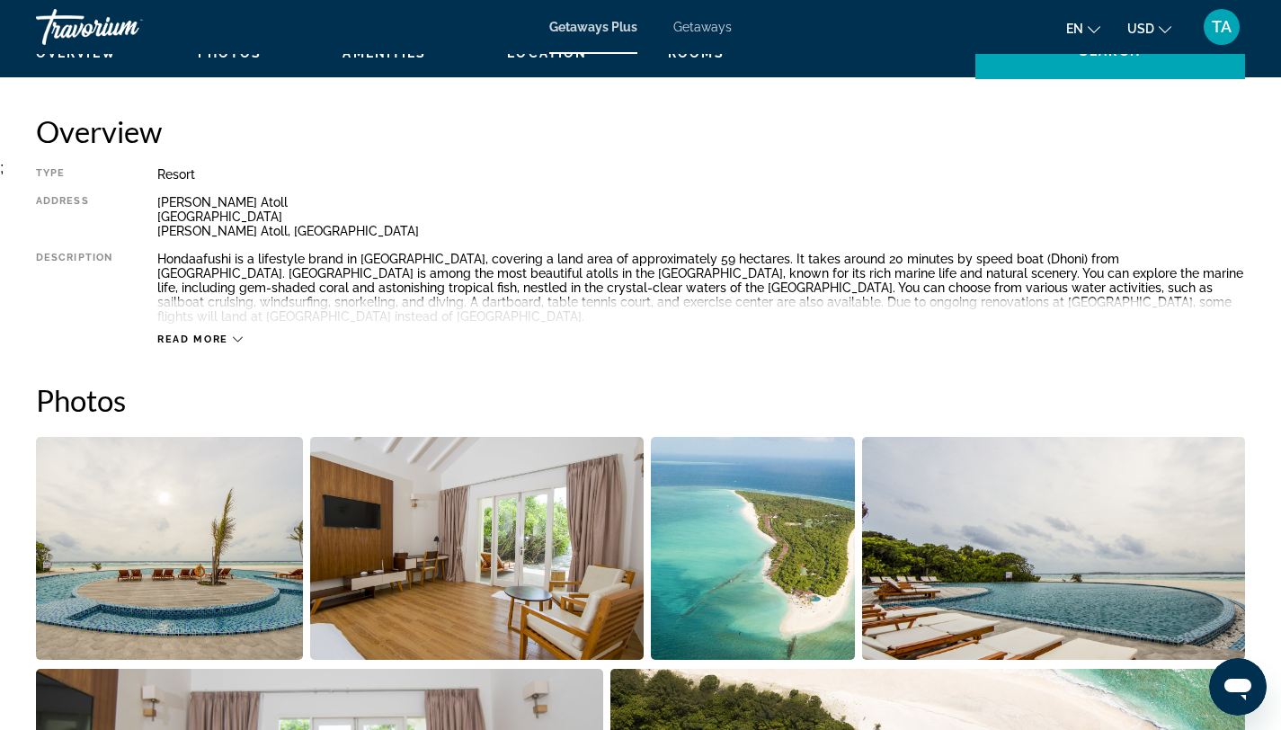
scroll to position [575, 0]
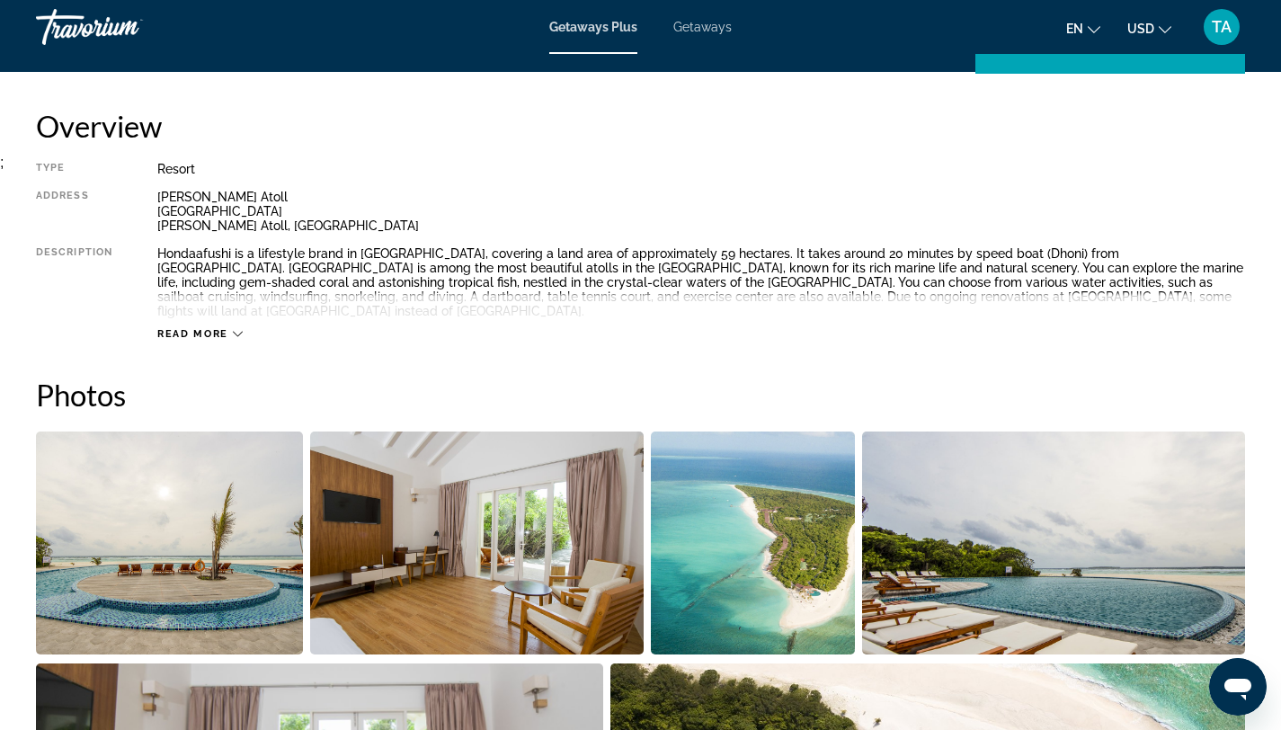
click at [233, 332] on icon "Main content" at bounding box center [238, 334] width 10 height 10
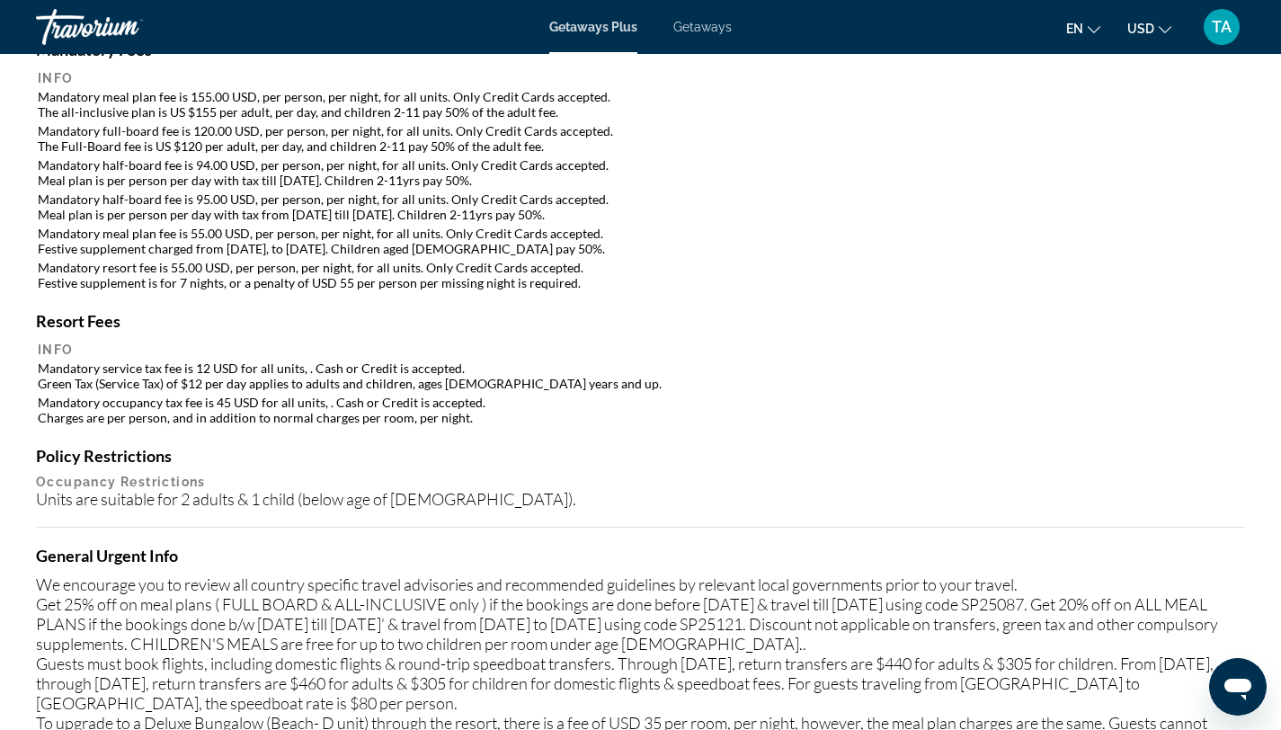
scroll to position [1757, 0]
